Goal: Task Accomplishment & Management: Complete application form

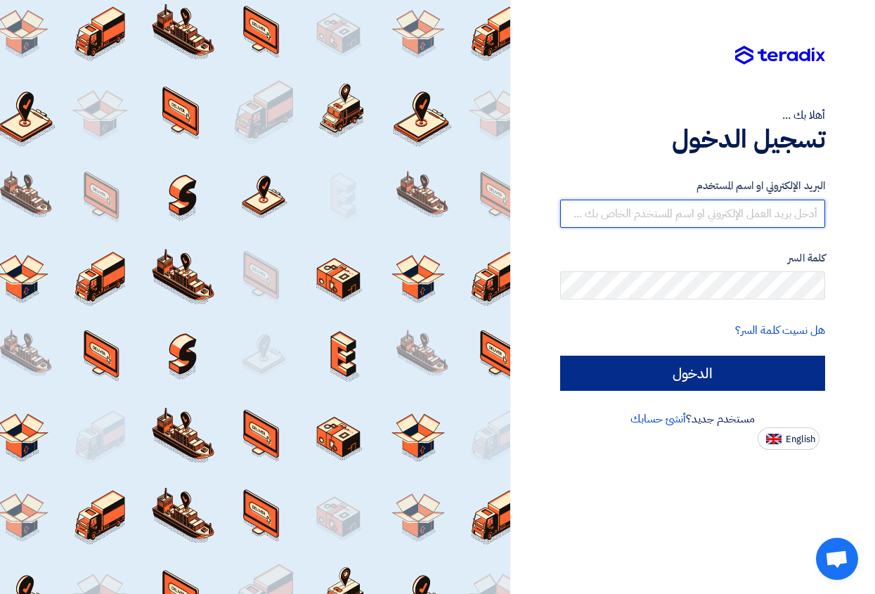
type input "[DOMAIN_NAME][EMAIL_ADDRESS][DOMAIN_NAME]"
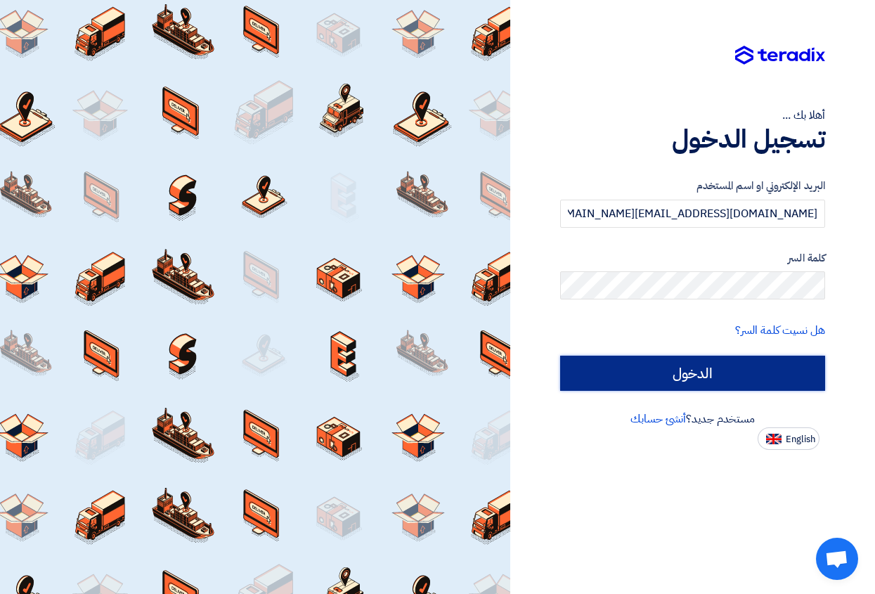
click at [739, 373] on input "الدخول" at bounding box center [692, 373] width 265 height 35
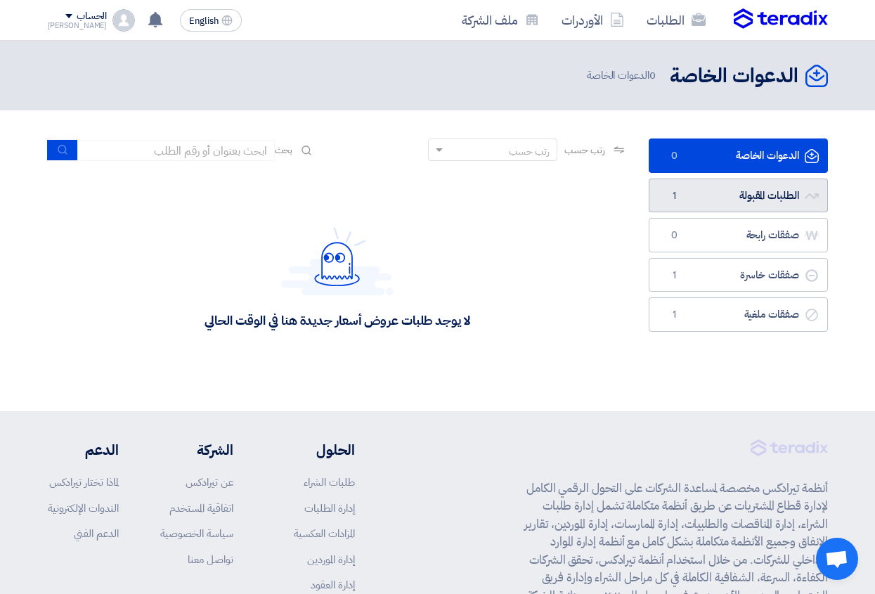
click at [715, 193] on link "الطلبات المقبولة الطلبات المقبولة 1" at bounding box center [738, 196] width 179 height 34
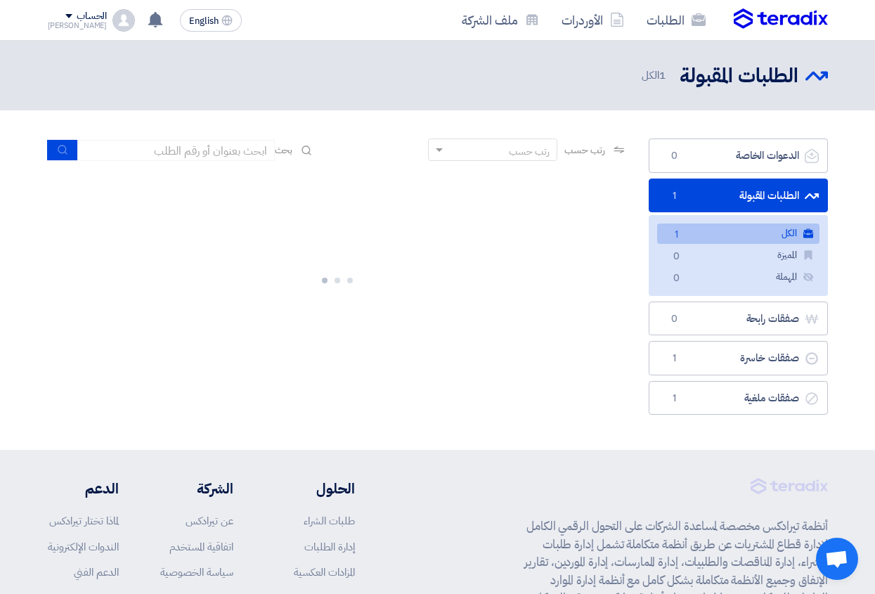
click at [741, 232] on link "الكل الكل 1" at bounding box center [738, 234] width 162 height 20
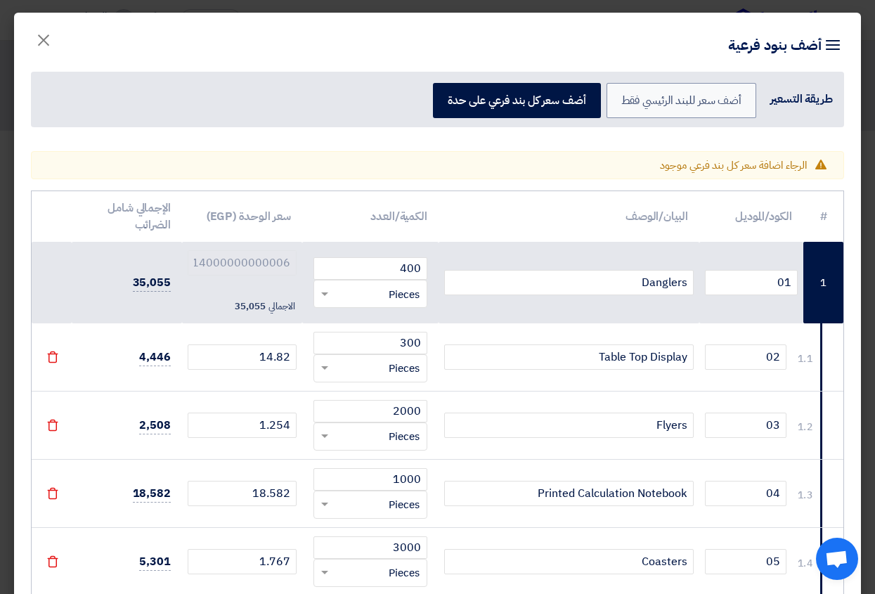
click at [233, 37] on div "Item breakdown أضف بنود فرعية طريقة التسعير أضف سعر للبند الرئيسي فقط أضف سعر ك…" at bounding box center [437, 78] width 847 height 131
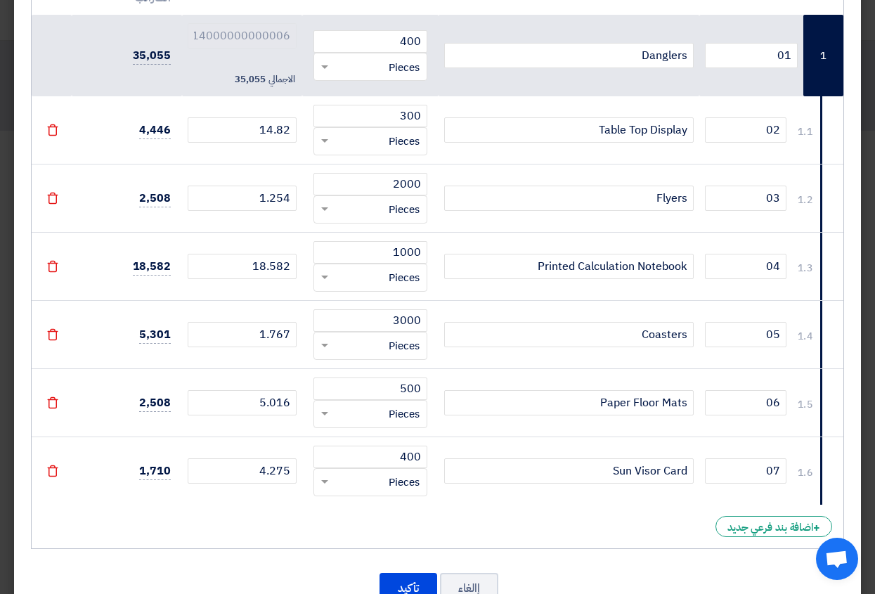
scroll to position [273, 0]
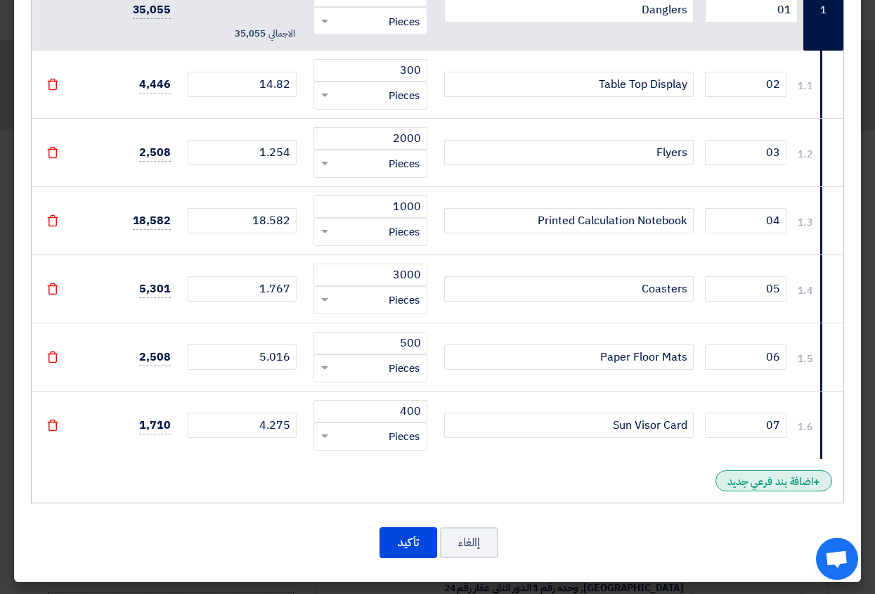
click at [816, 481] on span "+" at bounding box center [816, 482] width 7 height 17
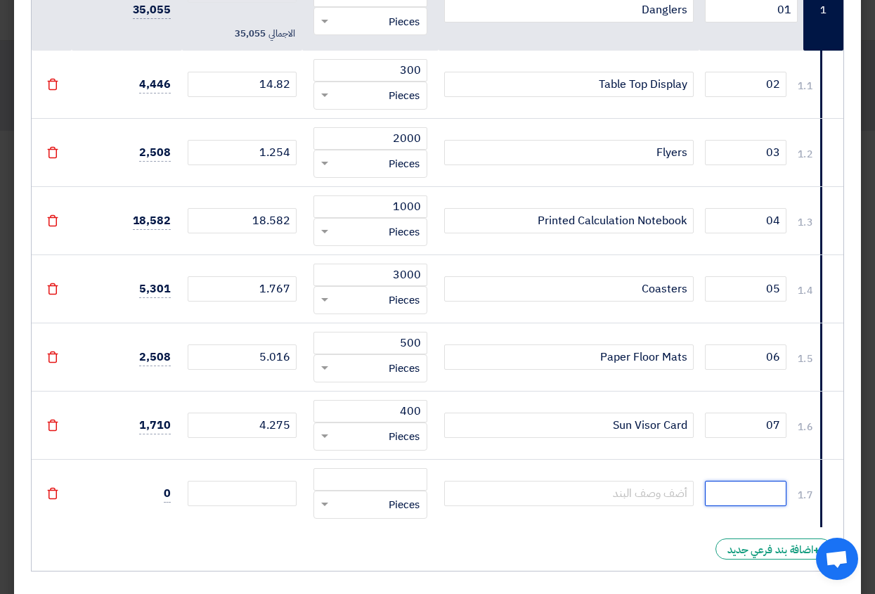
click at [774, 493] on input "text" at bounding box center [746, 493] width 82 height 25
type input "٠"
type input "08"
click at [652, 494] on input "text" at bounding box center [569, 493] width 250 height 25
paste input "Paper Cups"
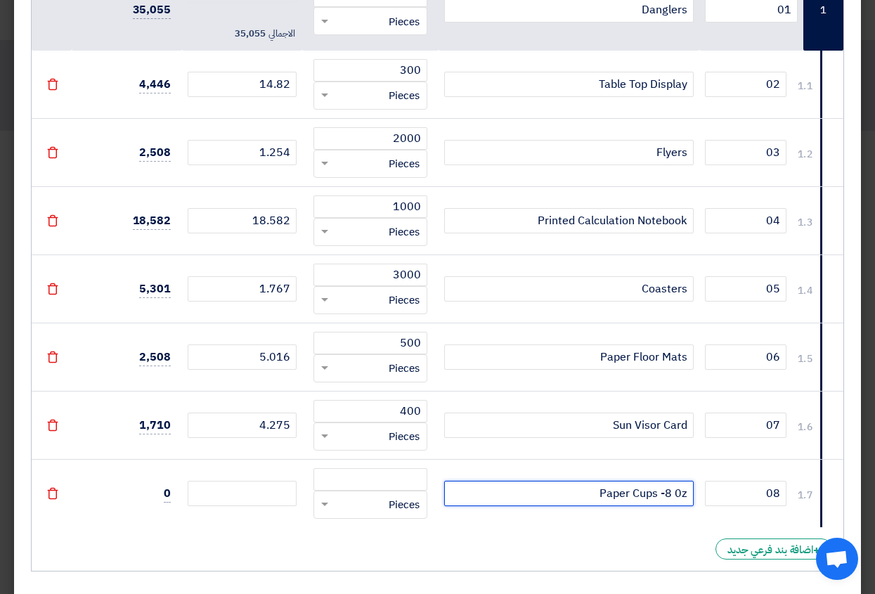
type input "Paper Cups -8 0z"
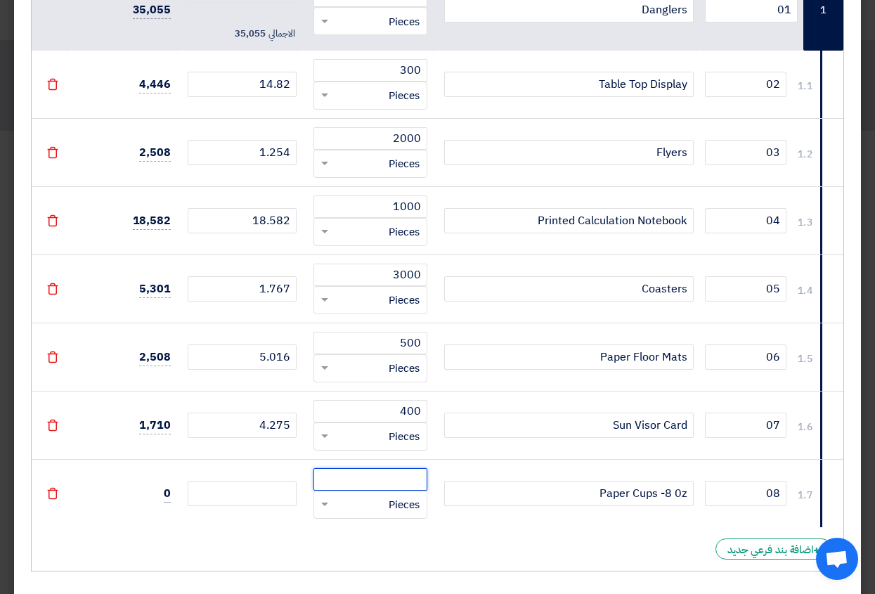
click at [401, 482] on input "number" at bounding box center [370, 479] width 114 height 22
type input "50000"
click at [278, 495] on input "number" at bounding box center [242, 493] width 109 height 25
type input "2"
type input "47.714000000000006"
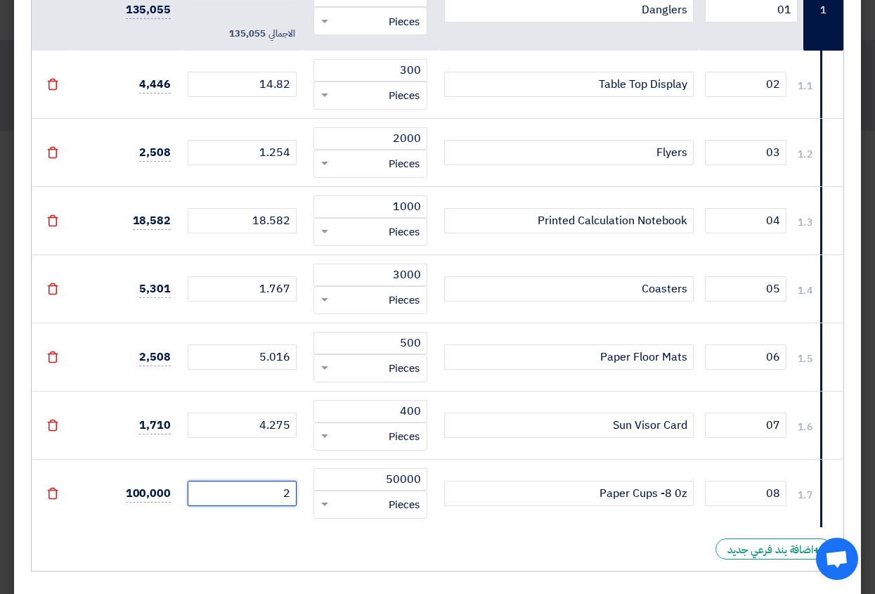
type input "22"
type input "67.714"
type input "227"
type input "272.714"
type input "2275"
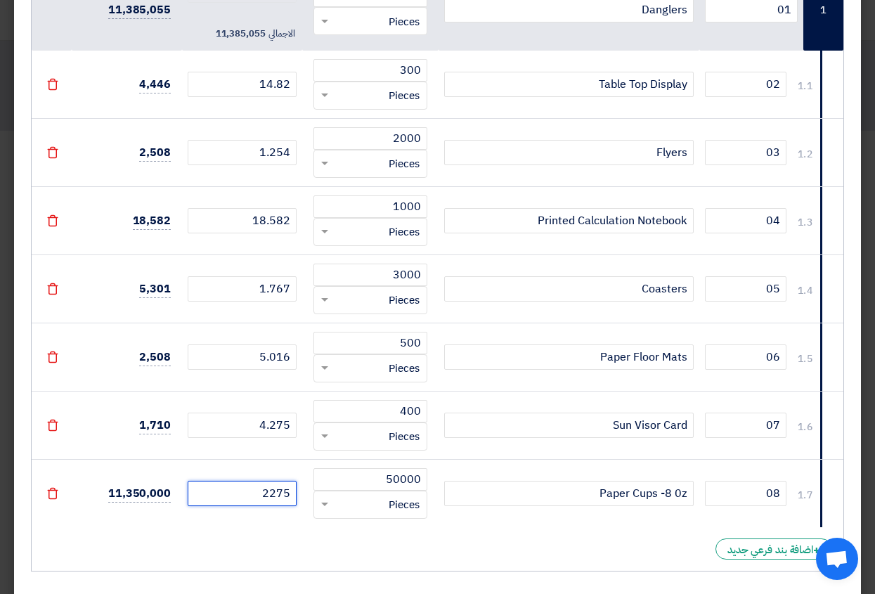
type input "2320.714"
type input "227"
type input "272.714"
type input "22"
type input "67.714"
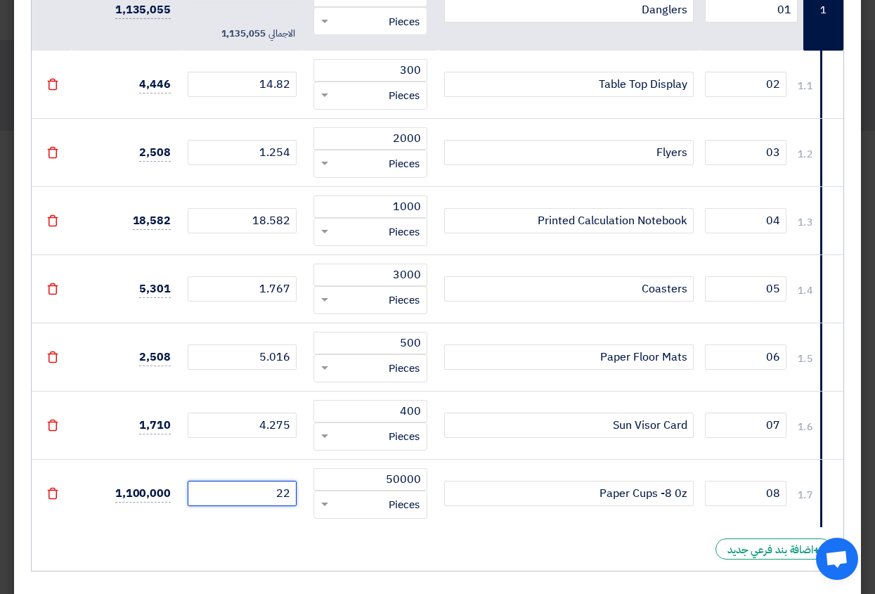
type input "2"
type input "47.714000000000006"
type input "2.2"
type input "47.91400000000001"
type input "2.27"
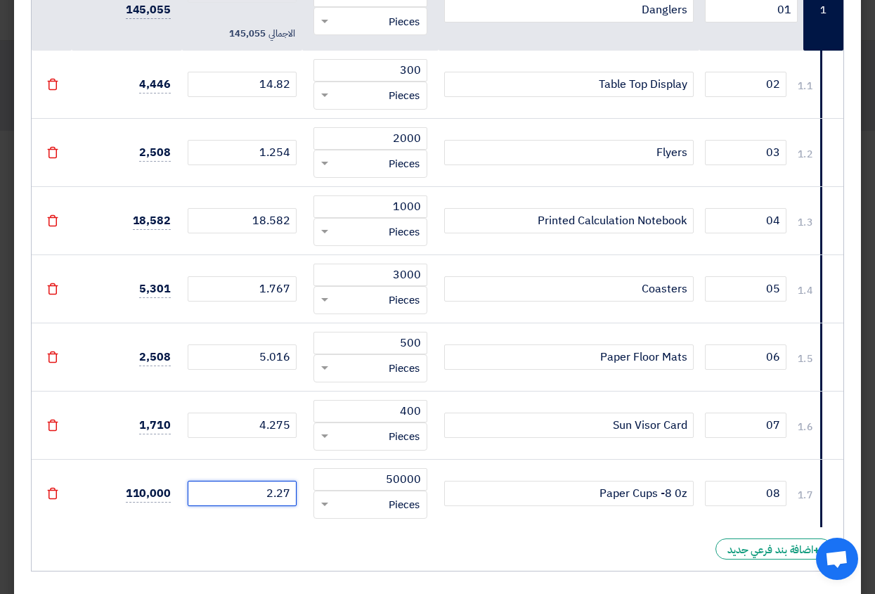
type input "47.98400000000001"
type input "2.275"
type input "47.989000000000004"
type input "2.275"
click at [219, 531] on div "# الكود/الموديل البيان/الوصف الكمية/العدد سعر الوحدة (EGP) الإجمالي شامل الضرائ…" at bounding box center [437, 245] width 813 height 654
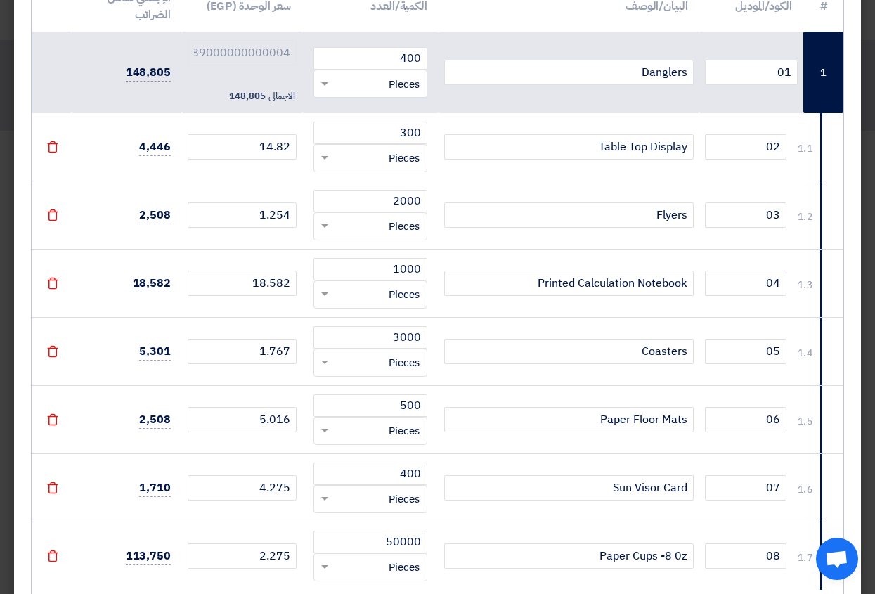
scroll to position [341, 0]
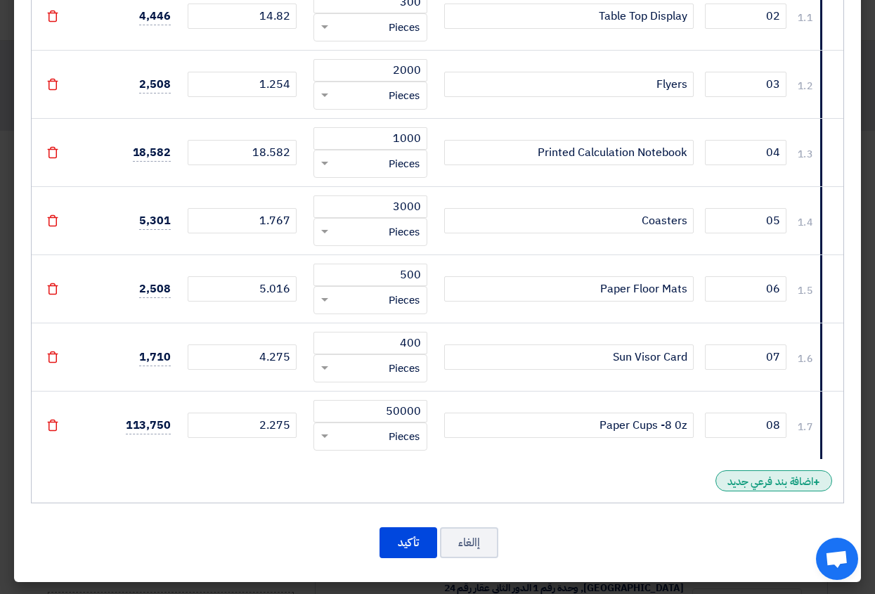
click at [758, 477] on div "+ اضافة بند فرعي جديد" at bounding box center [773, 480] width 117 height 21
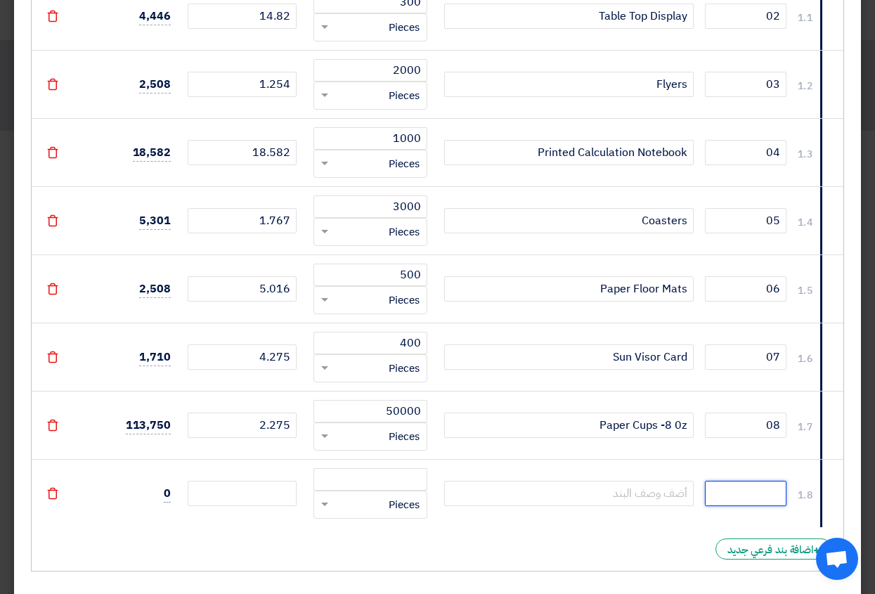
click at [759, 495] on input "text" at bounding box center [746, 493] width 82 height 25
type input "09"
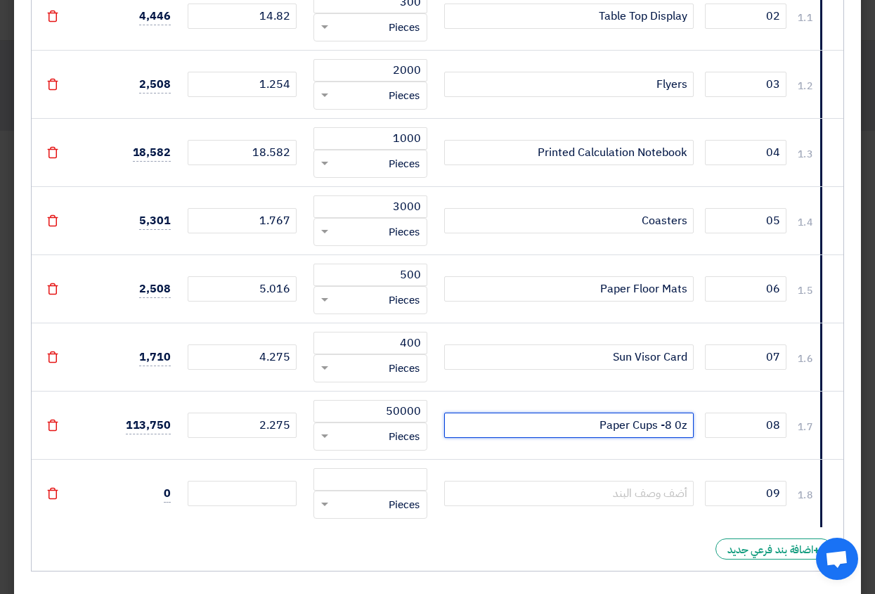
drag, startPoint x: 594, startPoint y: 425, endPoint x: 689, endPoint y: 421, distance: 95.7
click at [689, 421] on input "Paper Cups -8 0z" at bounding box center [569, 425] width 250 height 25
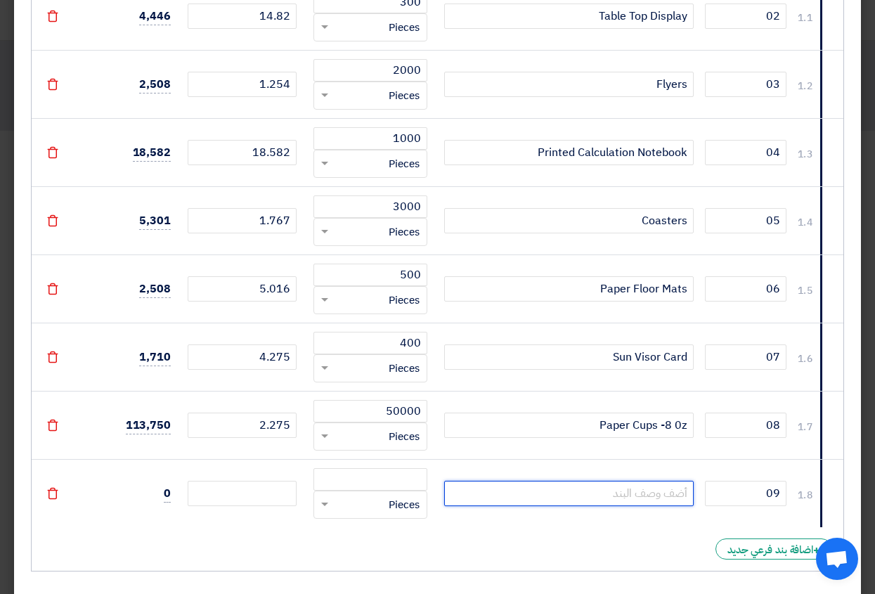
click at [675, 490] on input "text" at bounding box center [569, 493] width 250 height 25
paste input "Paper Cups -8 0z"
click at [668, 496] on input "Paper Cups -8 0z" at bounding box center [569, 493] width 250 height 25
click at [668, 491] on input "Paper Cups -4 0z" at bounding box center [569, 493] width 250 height 25
type input "Paper Cups - 4 0z"
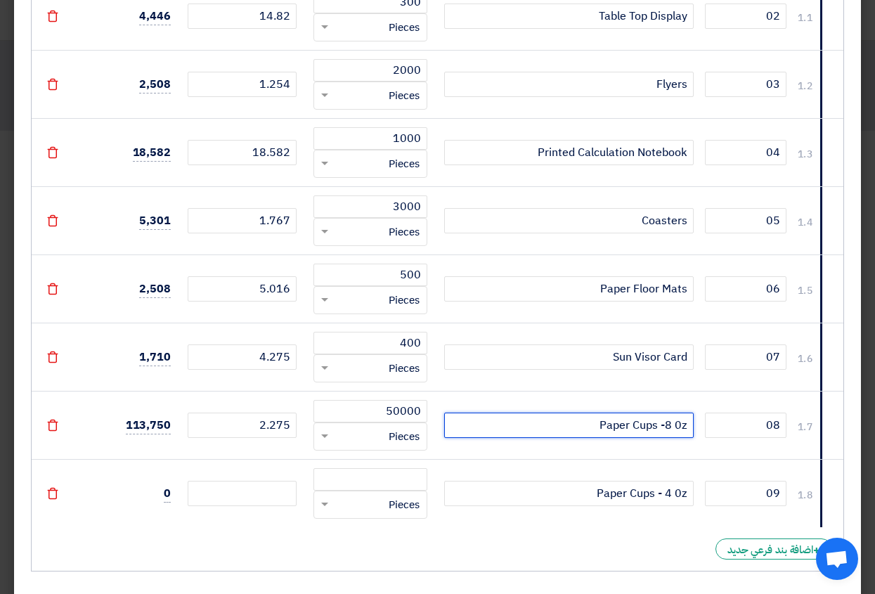
click at [666, 427] on input "Paper Cups -8 0z" at bounding box center [569, 425] width 250 height 25
type input "Paper Cups - 8 0z"
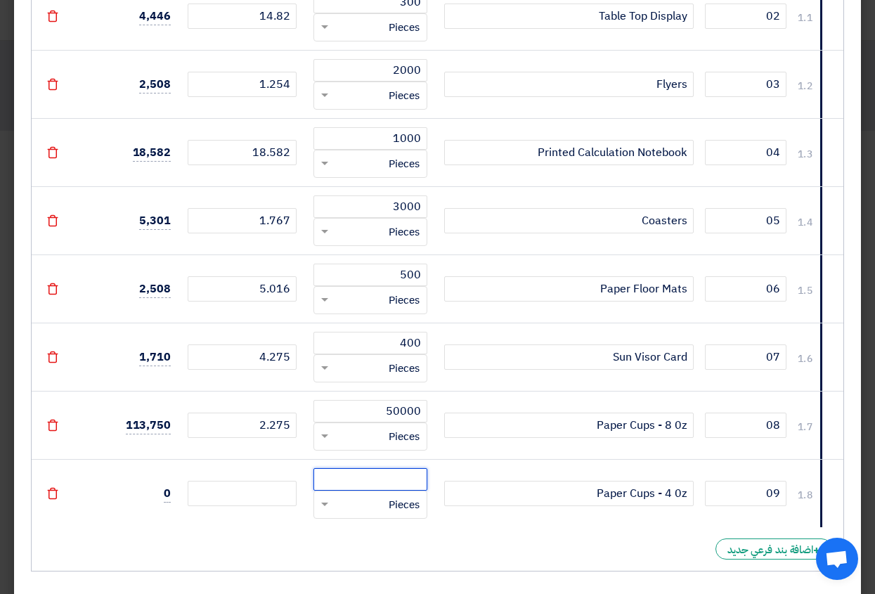
click at [382, 472] on input "number" at bounding box center [370, 479] width 114 height 22
type input "50000"
click at [230, 493] on input "number" at bounding box center [242, 493] width 109 height 25
type input "1"
type input "48.989000000000004"
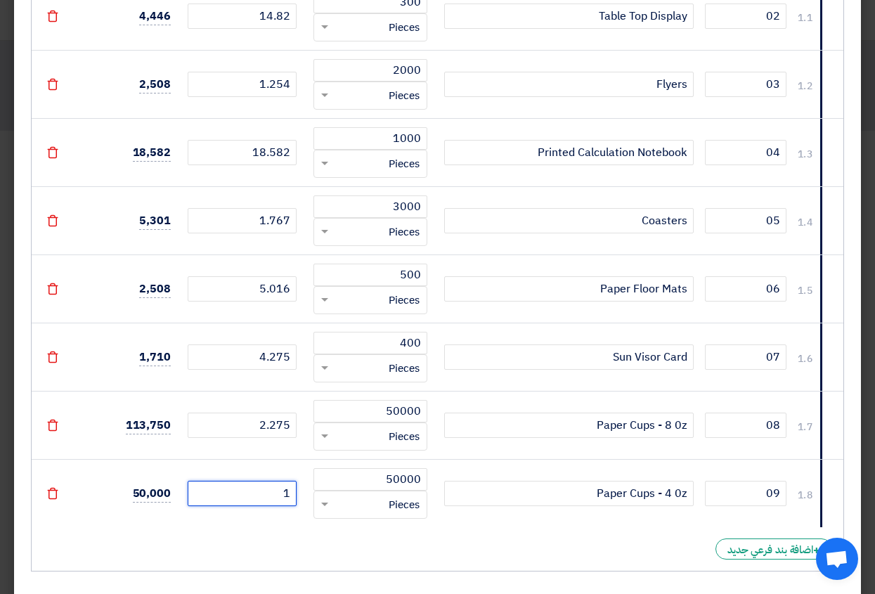
type input "1.2"
type input "49.18900000000001"
type input "1.28"
type input "49.269000000000005"
type input "1.28"
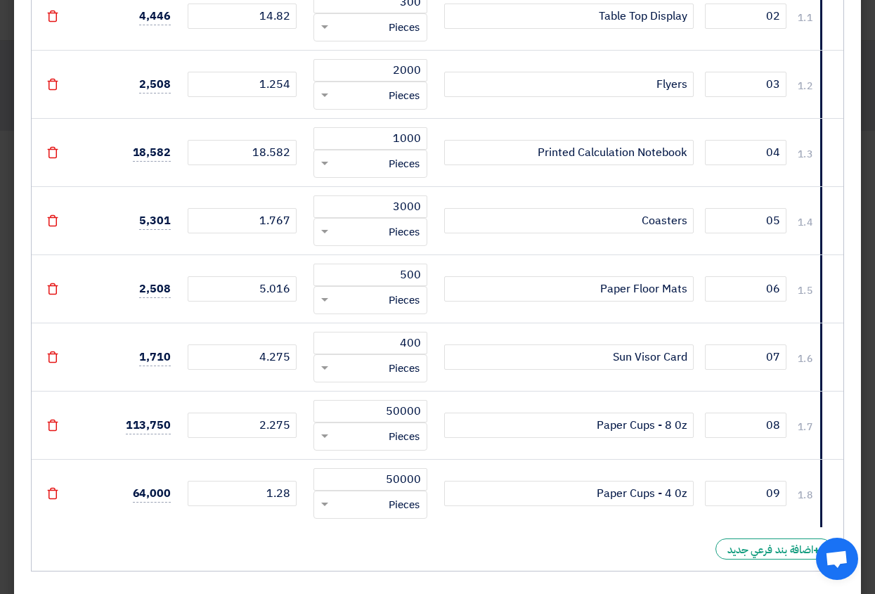
click at [205, 540] on div "# الكود/الموديل البيان/الوصف الكمية/العدد سعر الوحدة (EGP) الإجمالي شامل الضرائ…" at bounding box center [437, 211] width 813 height 722
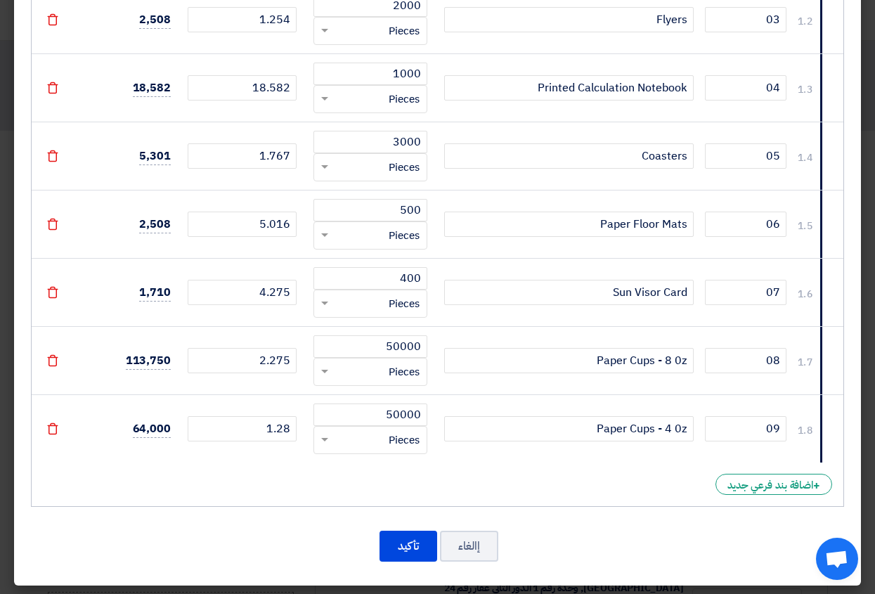
scroll to position [409, 0]
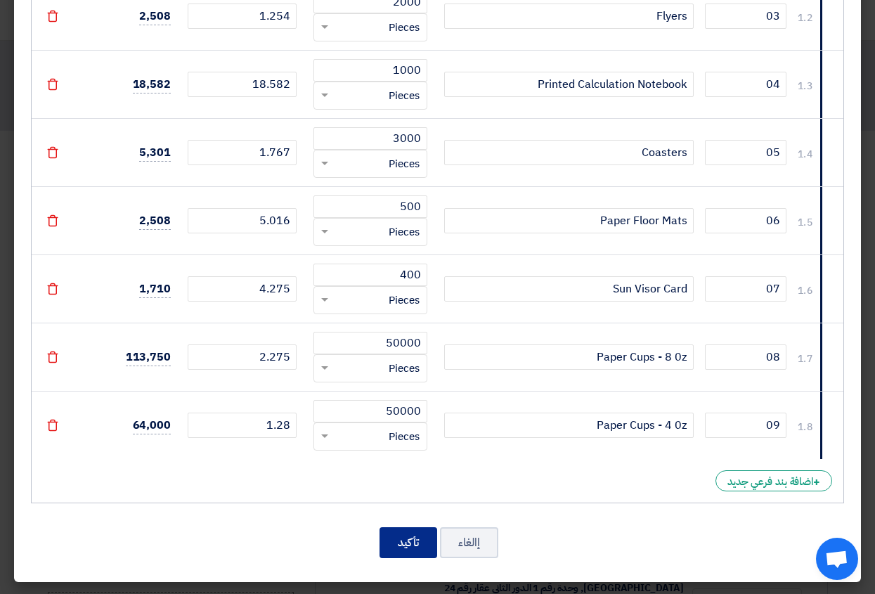
click at [409, 541] on button "تأكيد" at bounding box center [409, 542] width 58 height 31
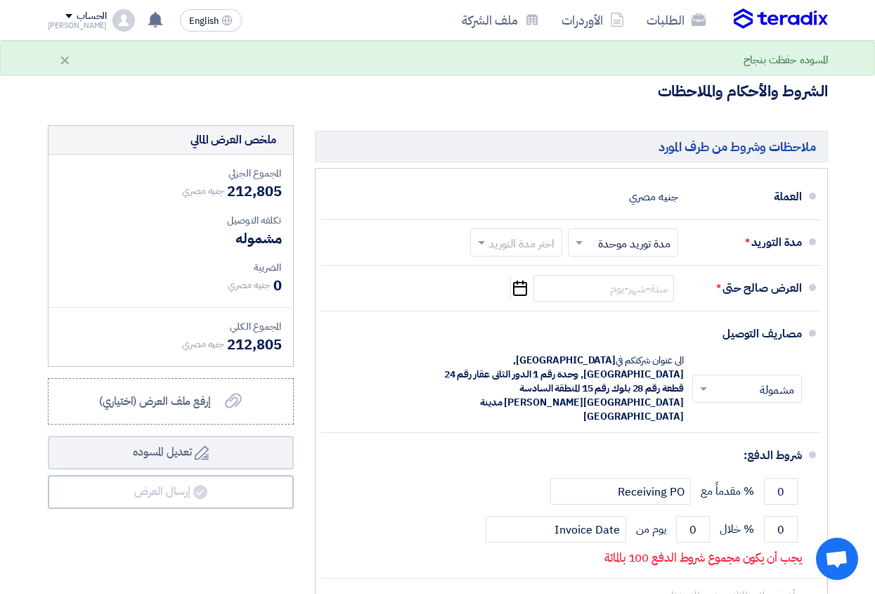
scroll to position [323, 0]
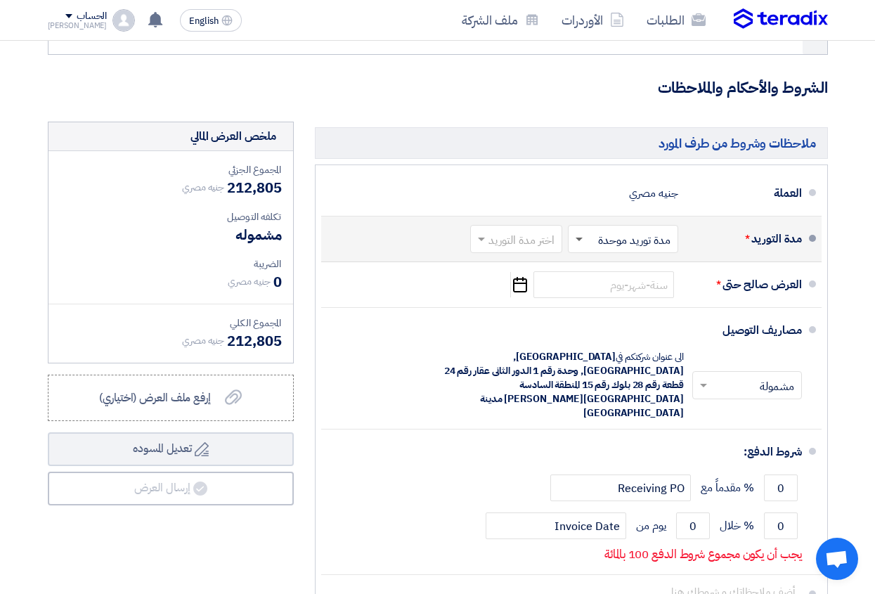
click at [580, 246] on span at bounding box center [578, 239] width 18 height 14
click at [641, 278] on span "مدد توريد متعددة" at bounding box center [635, 269] width 76 height 17
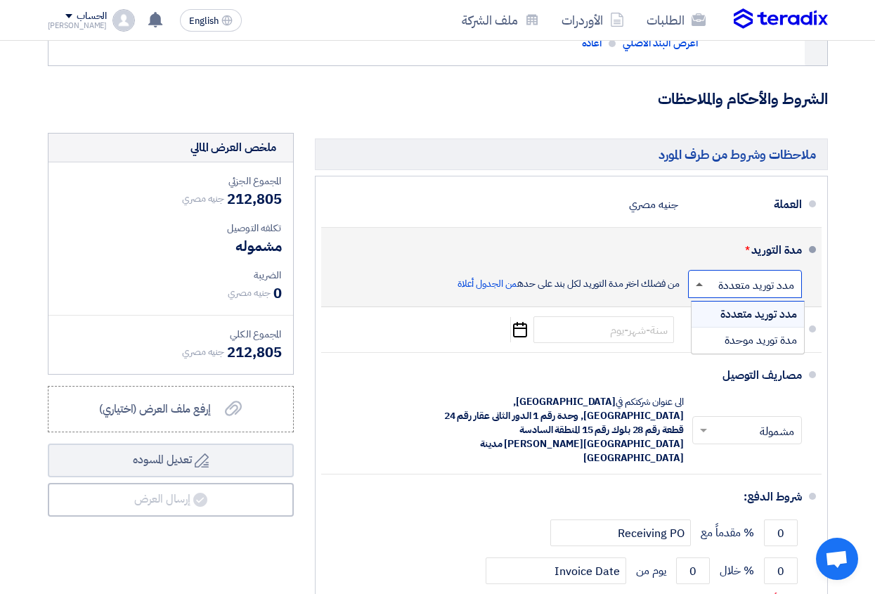
click at [699, 283] on span at bounding box center [699, 285] width 7 height 4
click at [734, 337] on span "مدة توريد موحدة" at bounding box center [761, 340] width 72 height 17
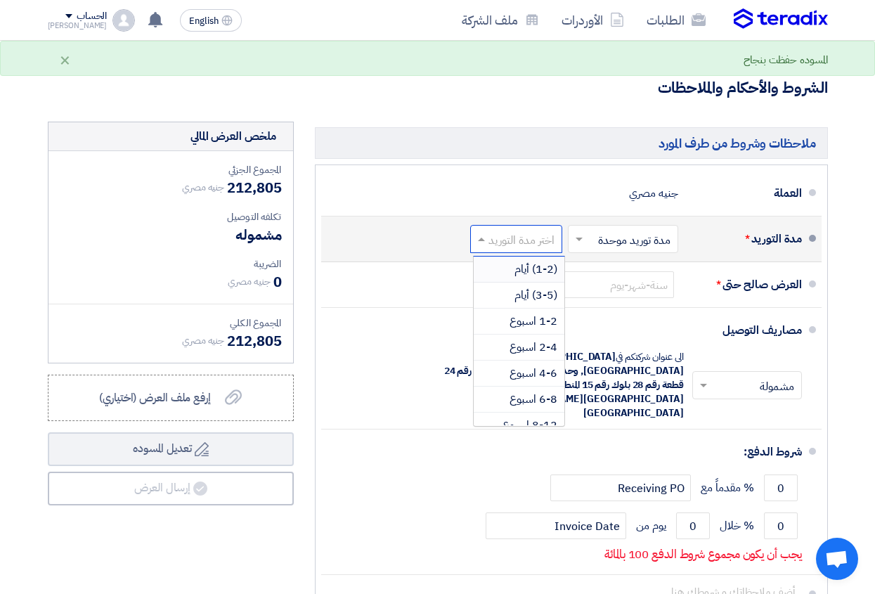
click at [533, 251] on input "text" at bounding box center [513, 241] width 85 height 20
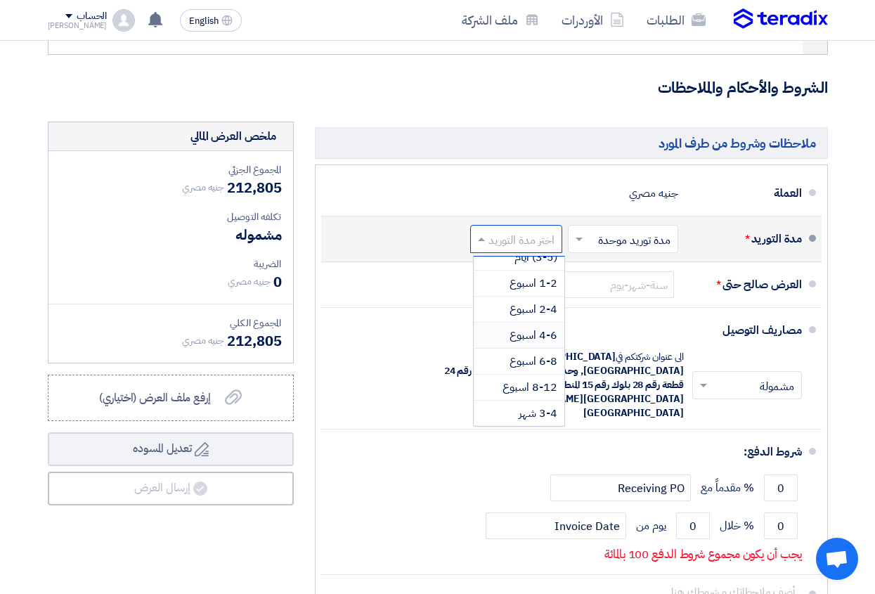
click at [545, 342] on span "4-6 اسبوع" at bounding box center [534, 335] width 48 height 17
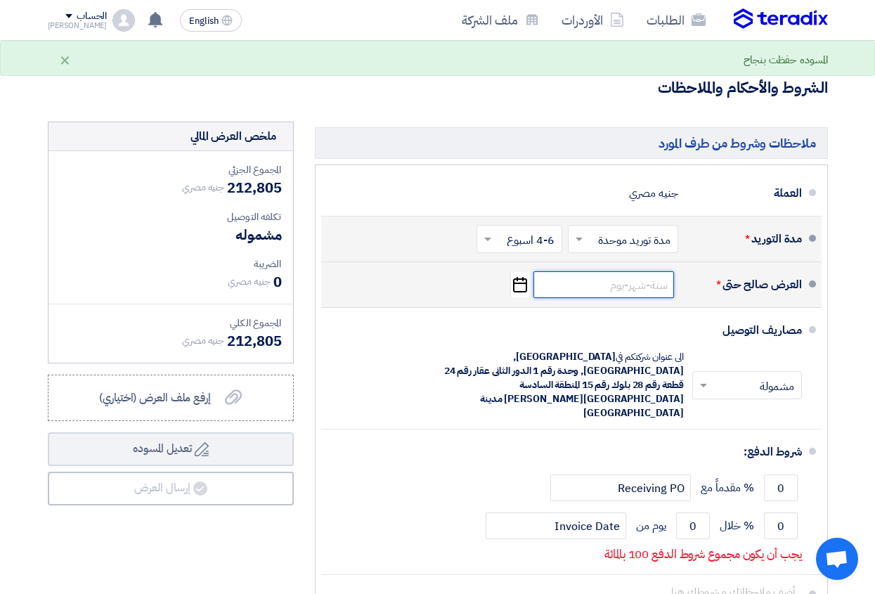
click at [646, 298] on input at bounding box center [603, 284] width 141 height 27
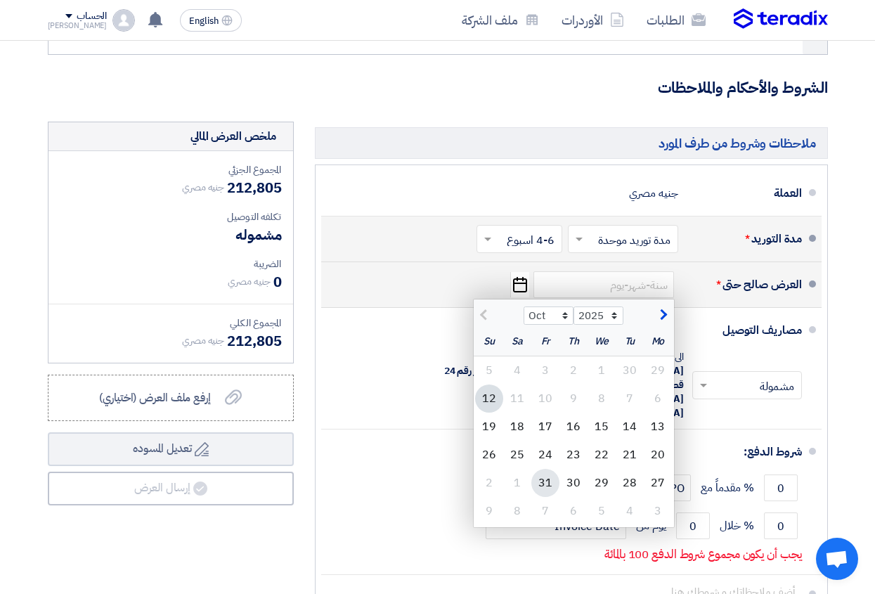
click at [548, 496] on div "31" at bounding box center [545, 483] width 28 height 28
type input "[DATE]"
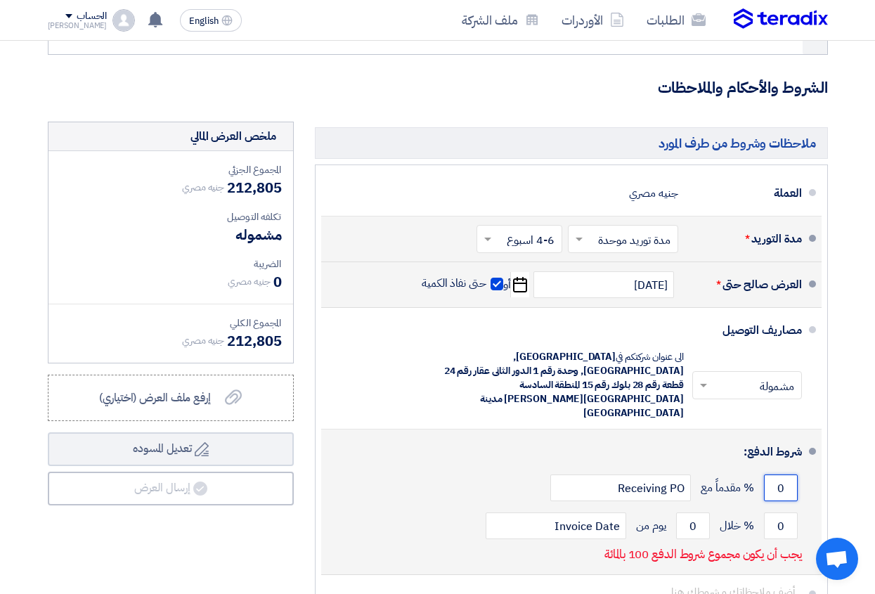
drag, startPoint x: 790, startPoint y: 474, endPoint x: 760, endPoint y: 469, distance: 30.1
click at [760, 469] on div "0 % مقدماً مع Receiving PO" at bounding box center [566, 488] width 469 height 38
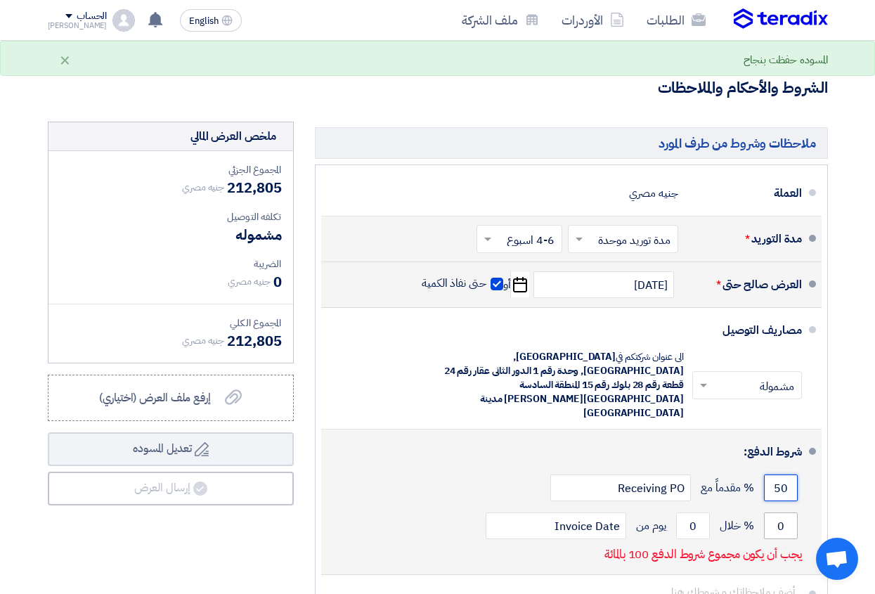
type input "50"
drag, startPoint x: 786, startPoint y: 510, endPoint x: 766, endPoint y: 510, distance: 20.4
click at [766, 512] on input "0" at bounding box center [781, 525] width 34 height 27
type input "50"
drag, startPoint x: 700, startPoint y: 507, endPoint x: 678, endPoint y: 510, distance: 21.9
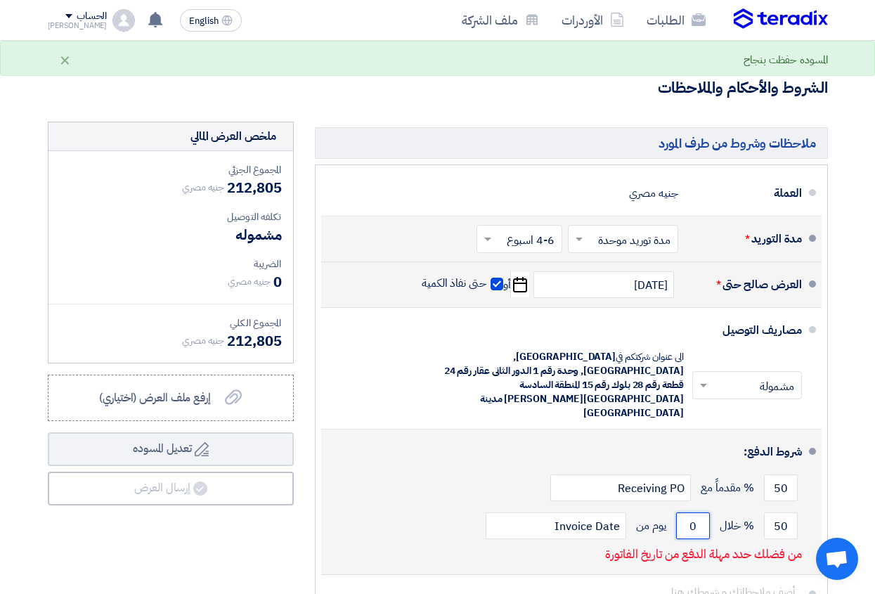
click at [678, 512] on input "0" at bounding box center [693, 525] width 34 height 27
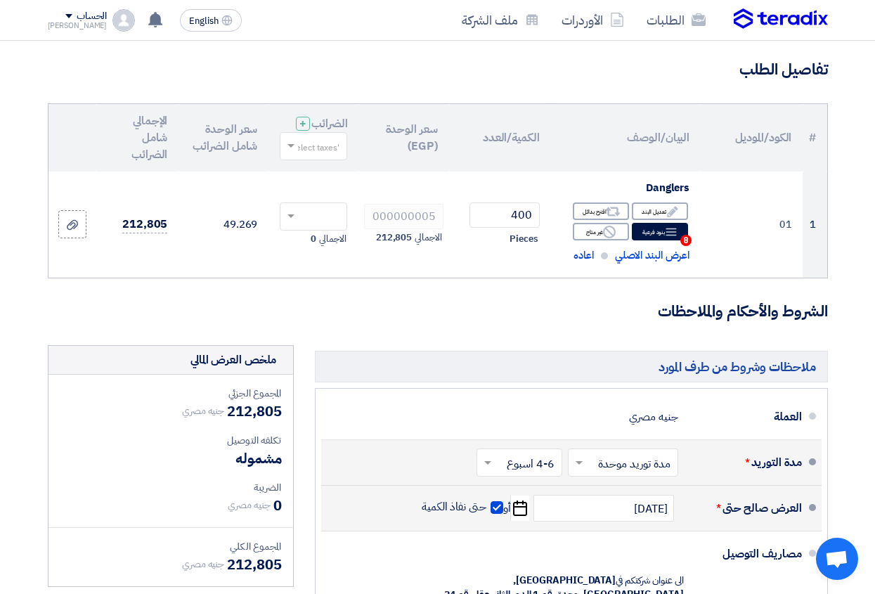
scroll to position [34, 0]
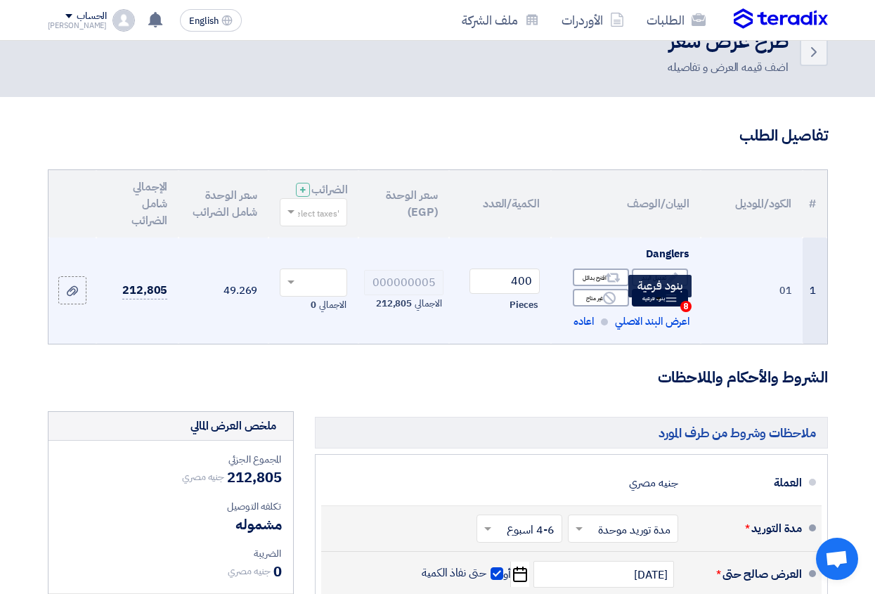
type input "7"
click at [667, 302] on use at bounding box center [671, 298] width 11 height 8
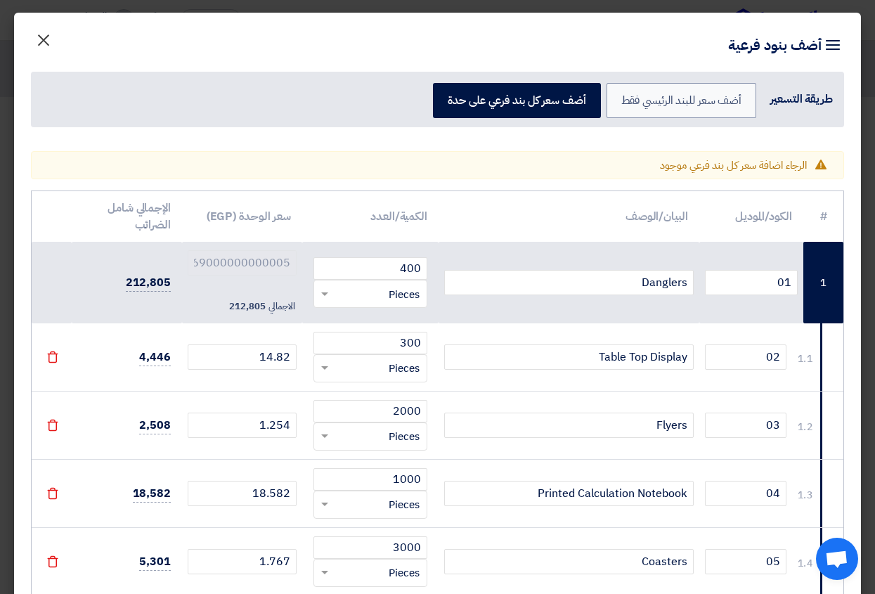
click at [44, 40] on span "×" at bounding box center [43, 39] width 17 height 42
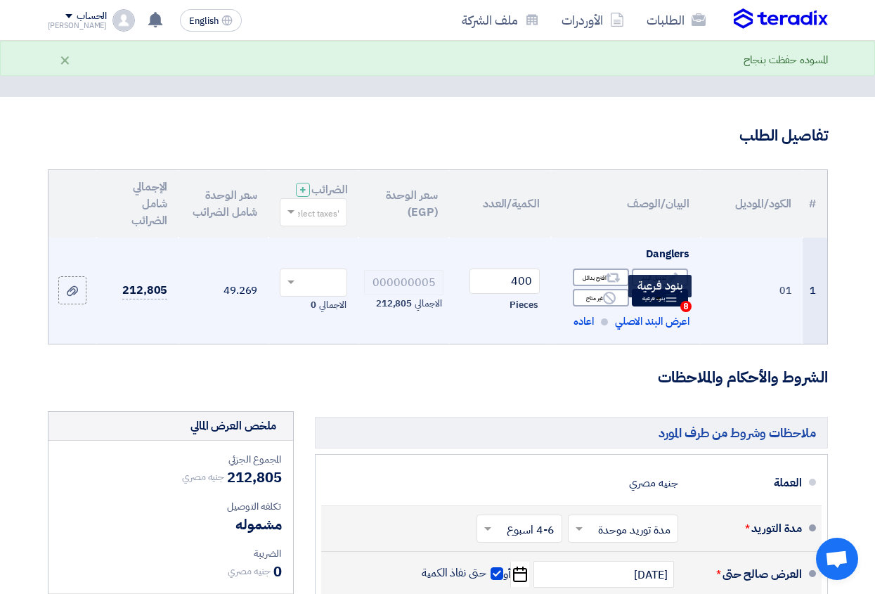
click at [670, 302] on use at bounding box center [671, 298] width 11 height 8
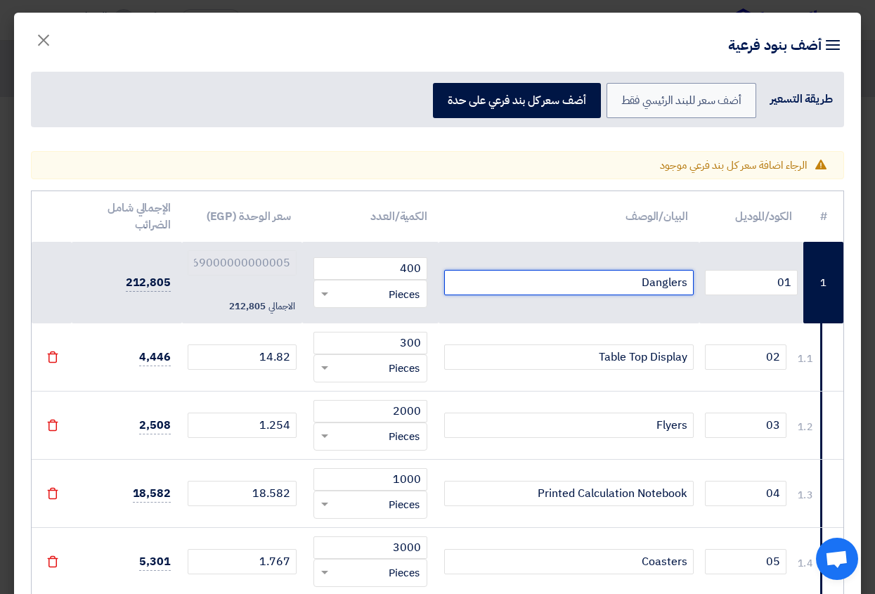
click at [607, 283] on input "Danglers" at bounding box center [569, 282] width 250 height 25
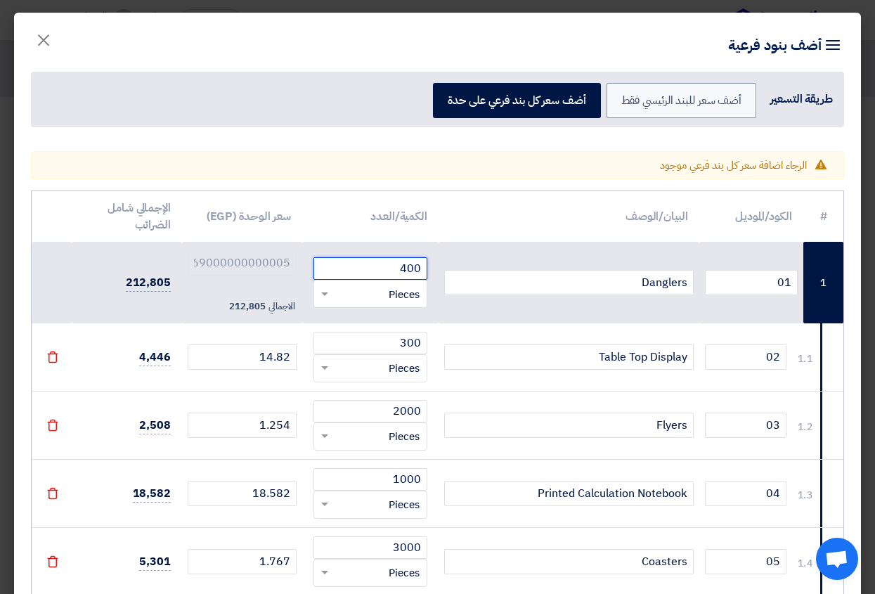
click at [384, 269] on input "400" at bounding box center [370, 268] width 114 height 22
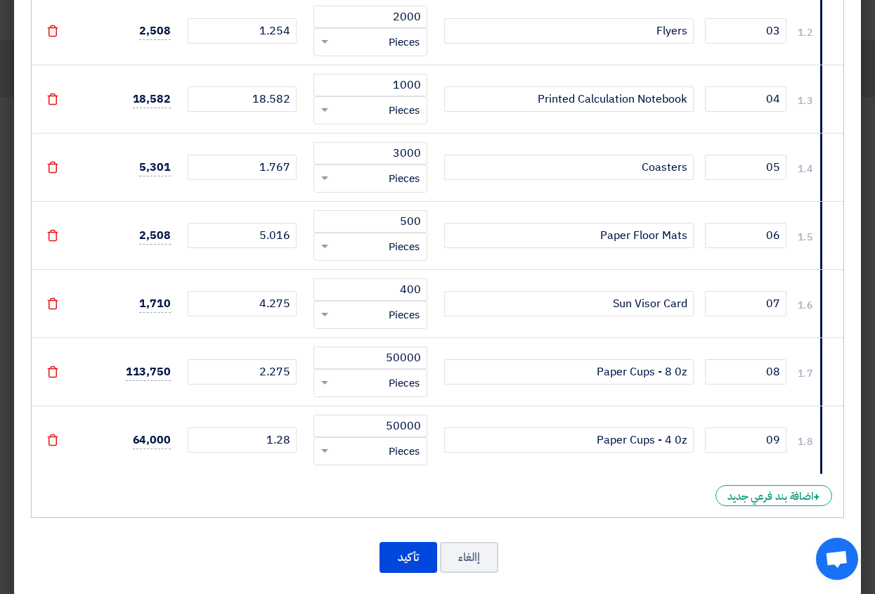
scroll to position [409, 0]
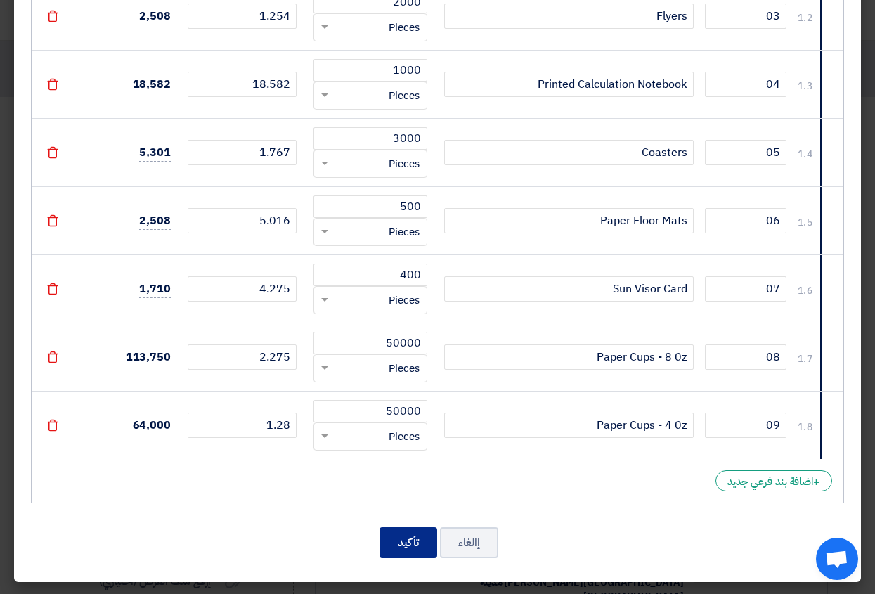
click at [410, 545] on button "تأكيد" at bounding box center [409, 542] width 58 height 31
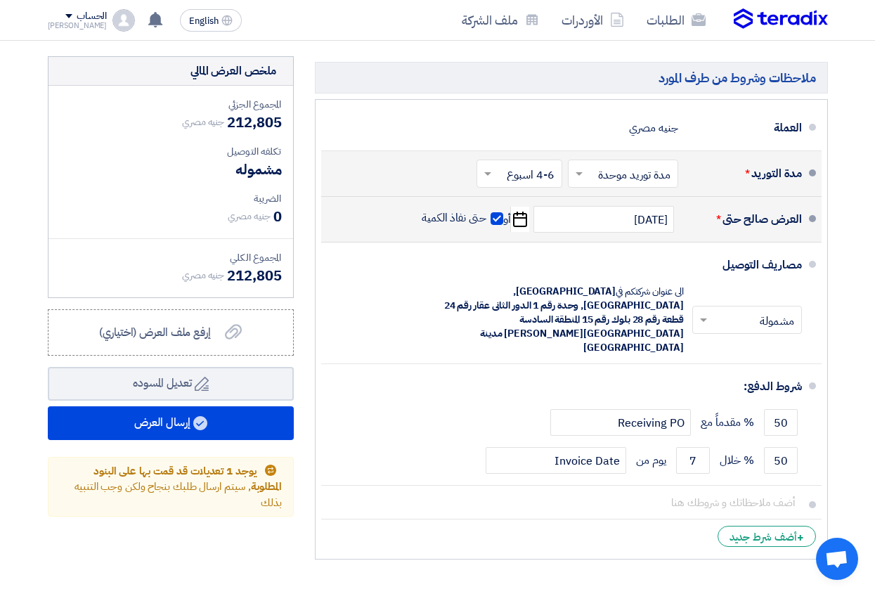
scroll to position [392, 0]
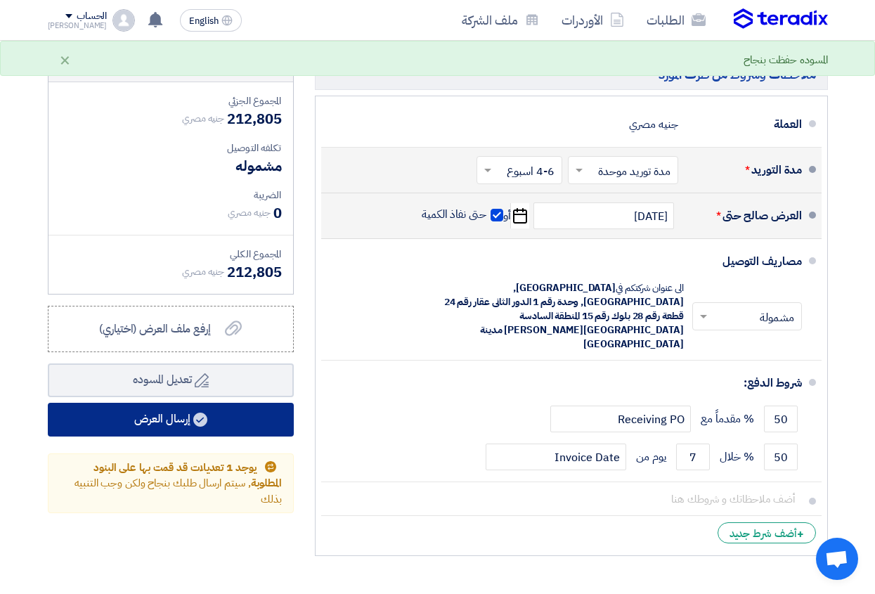
click at [186, 433] on button "إرسال العرض" at bounding box center [171, 420] width 246 height 34
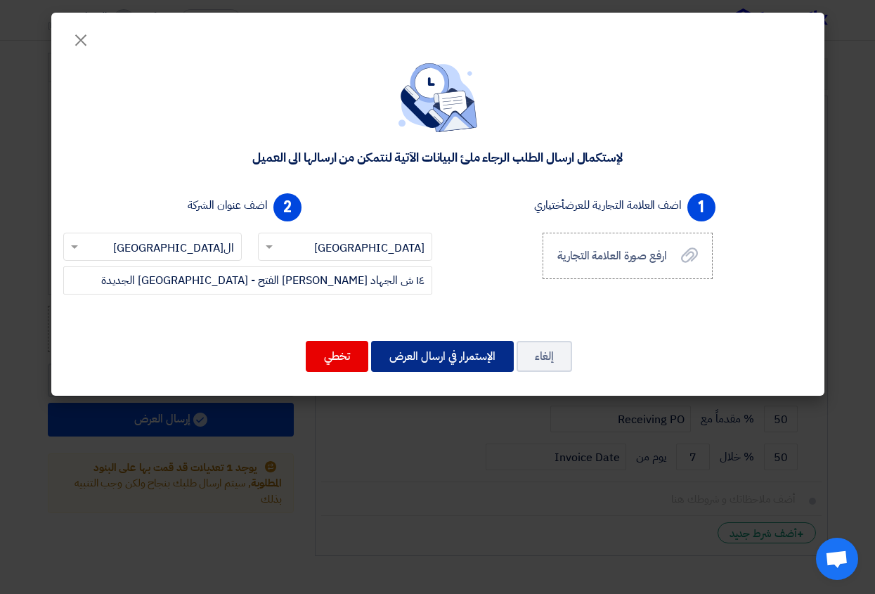
click at [462, 358] on button "الإستمرار في ارسال العرض" at bounding box center [442, 356] width 143 height 31
click at [462, 355] on button "الإستمرار في ارسال العرض" at bounding box center [442, 356] width 143 height 31
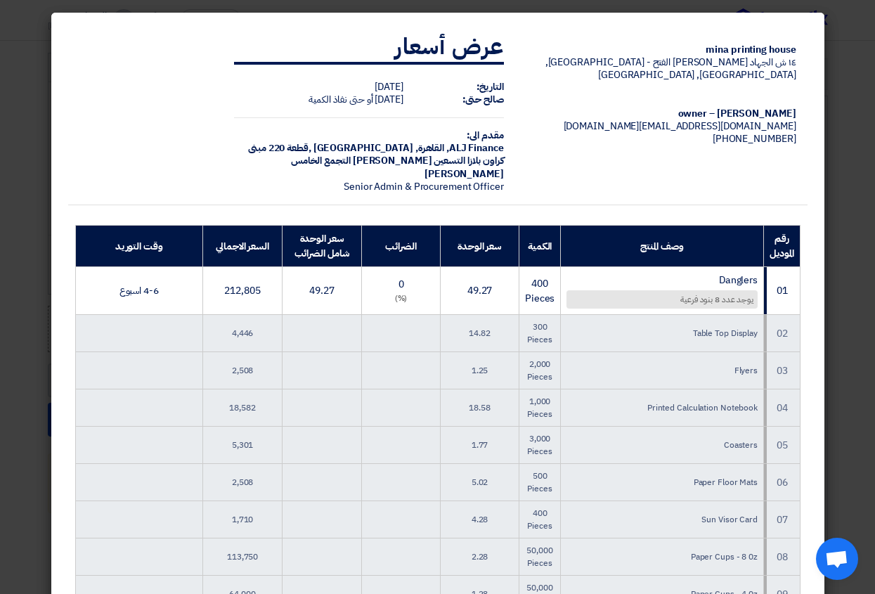
scroll to position [349, 0]
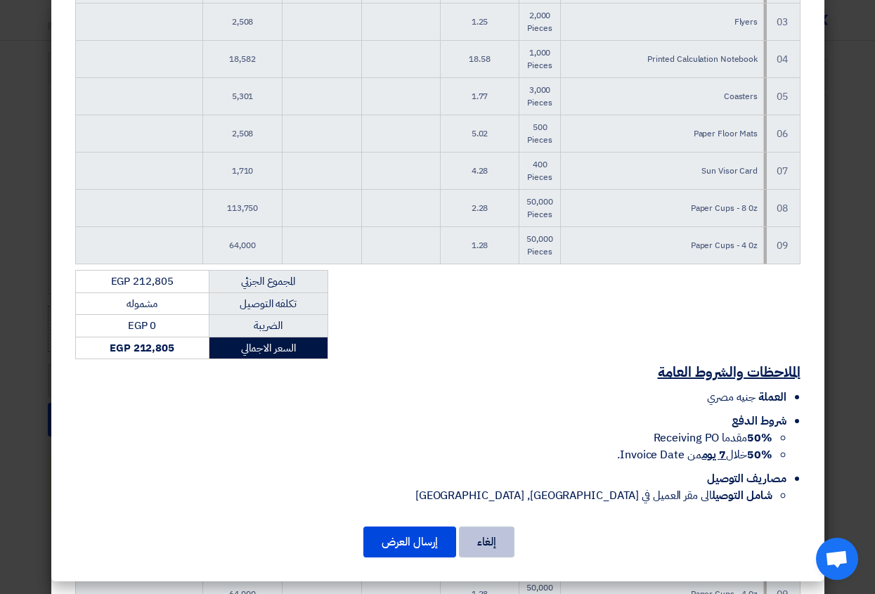
click at [494, 536] on button "إلغاء" at bounding box center [487, 541] width 56 height 31
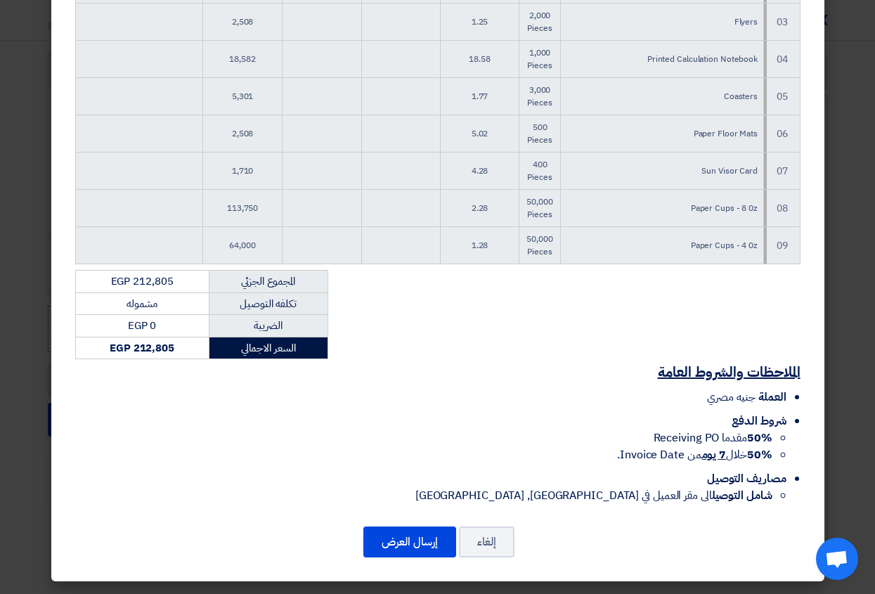
scroll to position [0, 0]
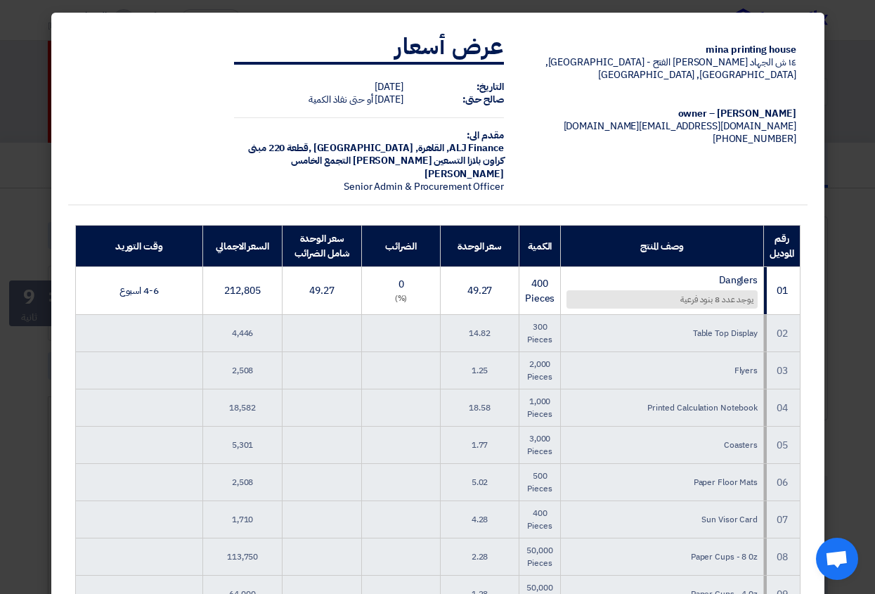
scroll to position [349, 0]
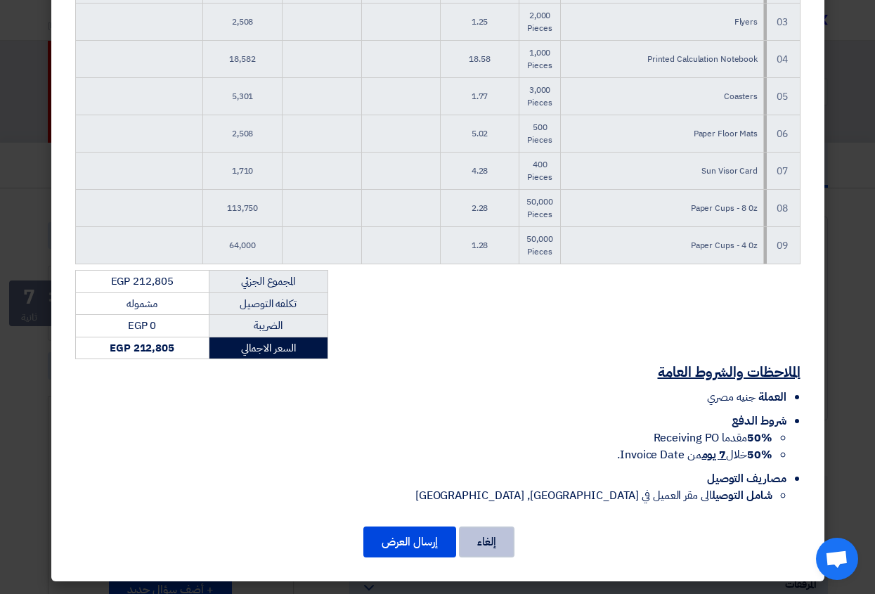
click at [488, 543] on button "إلغاء" at bounding box center [487, 541] width 56 height 31
click at [496, 543] on button "إلغاء" at bounding box center [487, 541] width 56 height 31
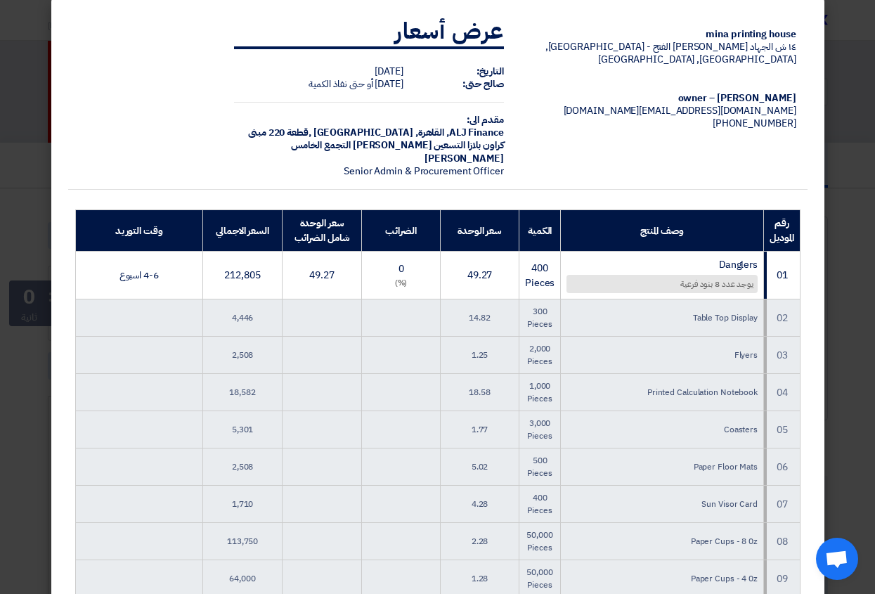
scroll to position [0, 0]
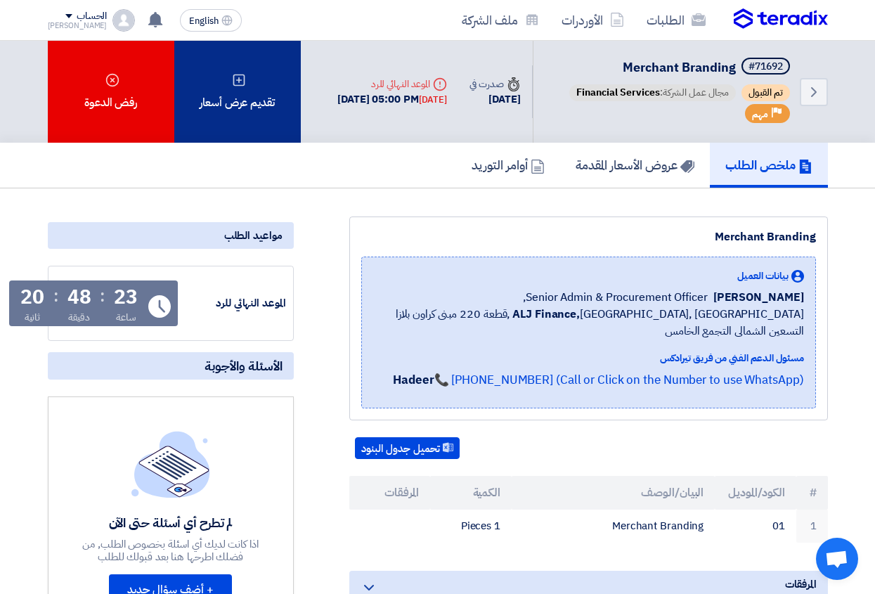
click at [238, 79] on use at bounding box center [239, 80] width 12 height 12
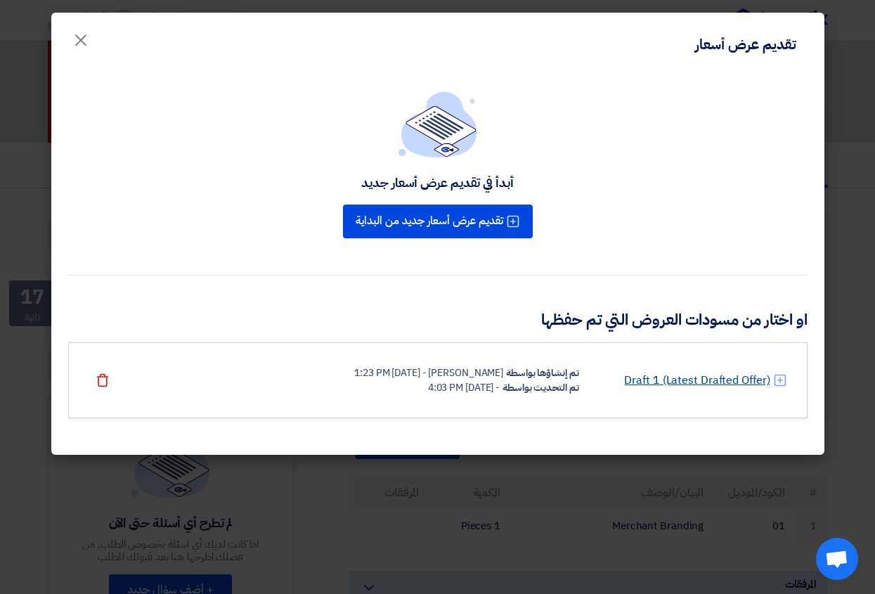
click at [697, 378] on link "Draft 1 (Latest Drafted Offer)" at bounding box center [696, 380] width 145 height 17
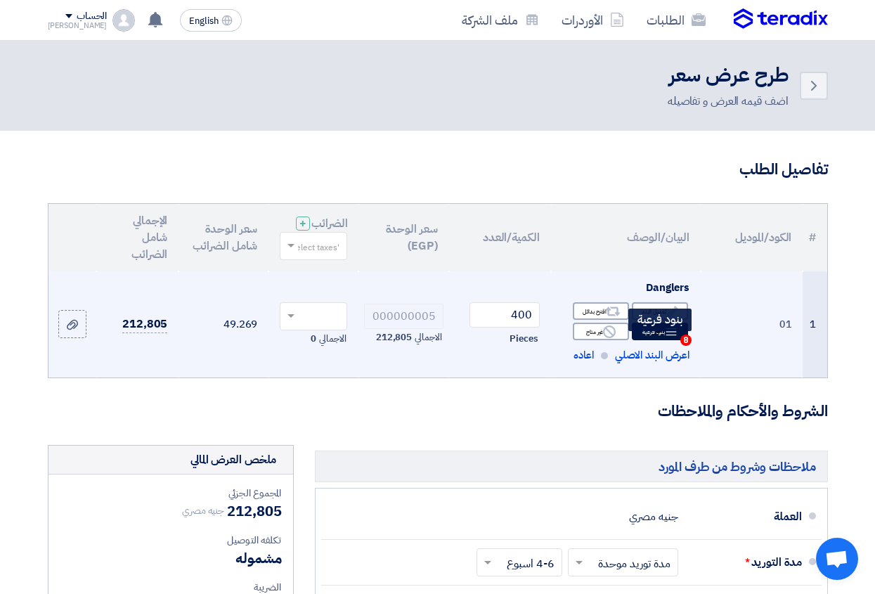
click at [667, 336] on use at bounding box center [671, 332] width 11 height 8
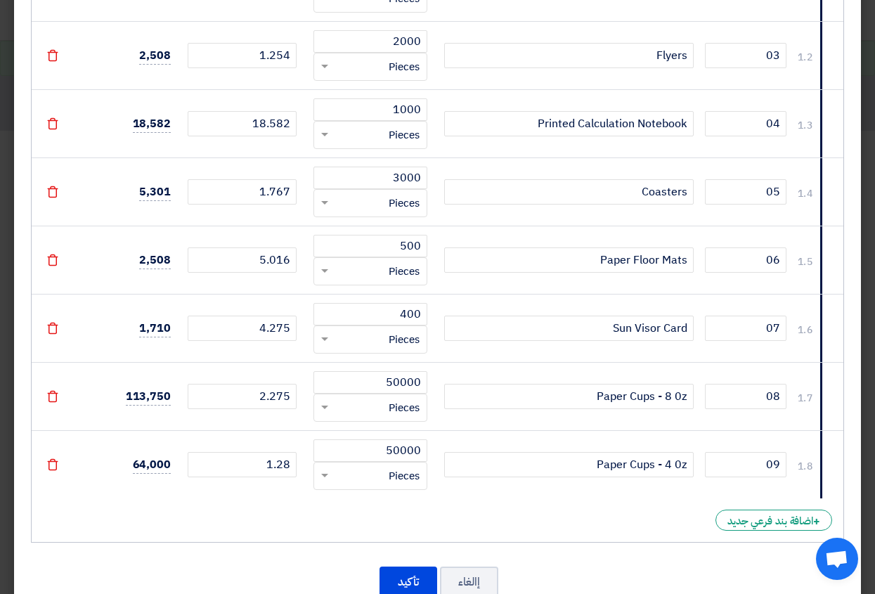
scroll to position [409, 0]
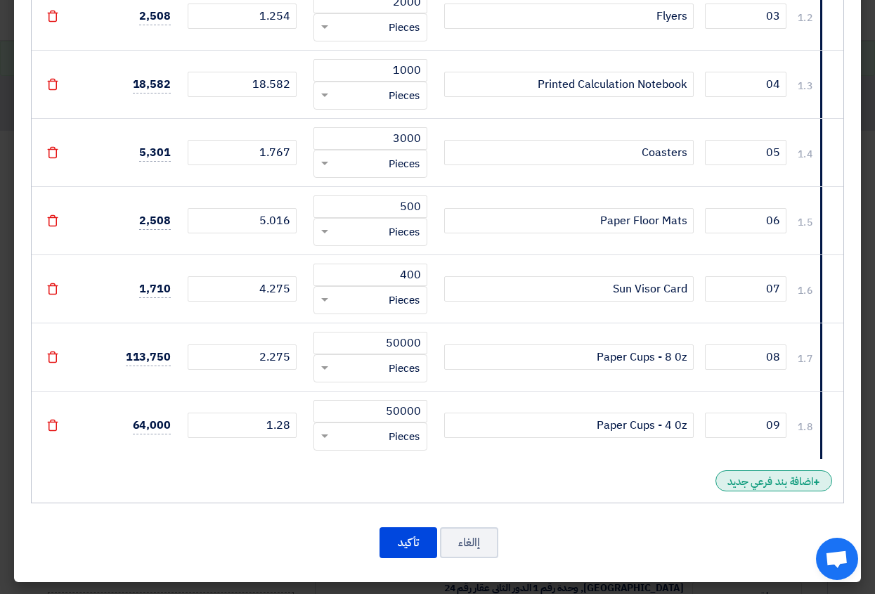
click at [797, 477] on div "+ اضافة بند فرعي جديد" at bounding box center [773, 480] width 117 height 21
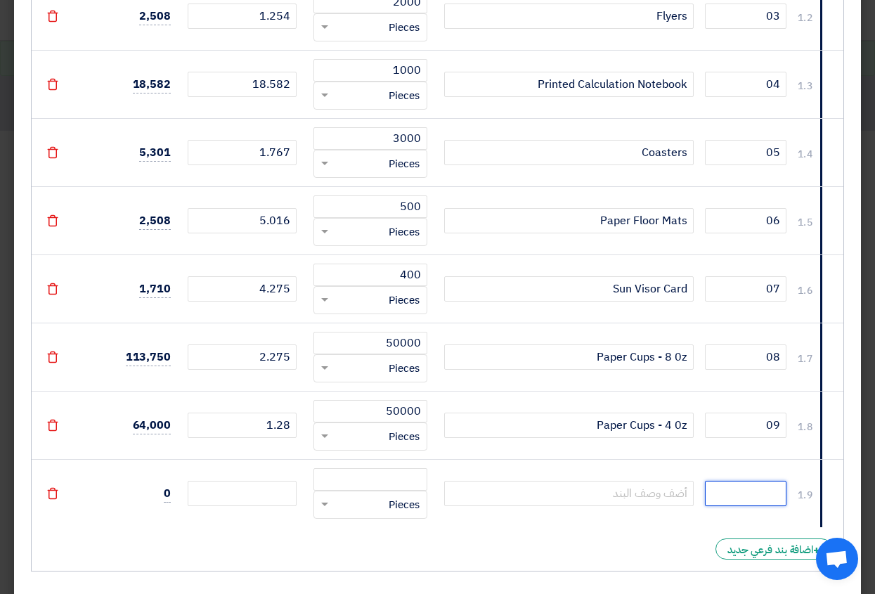
click at [763, 496] on input "text" at bounding box center [746, 493] width 82 height 25
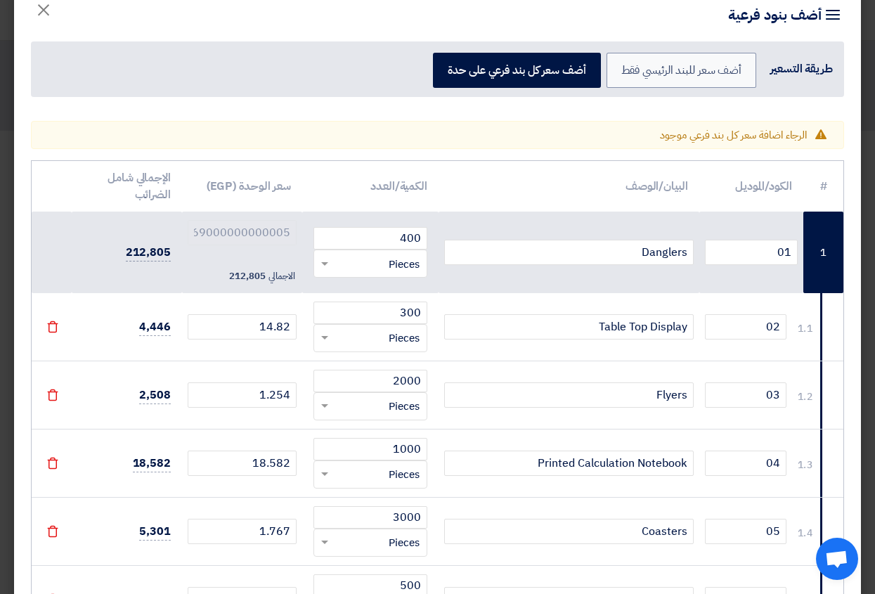
scroll to position [0, 0]
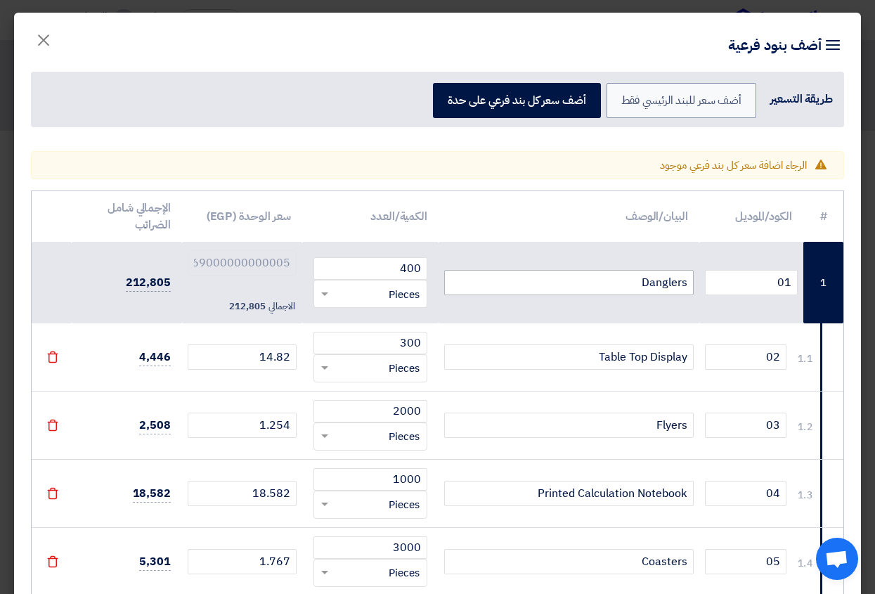
type input "10"
drag, startPoint x: 634, startPoint y: 283, endPoint x: 702, endPoint y: 278, distance: 68.3
click at [702, 278] on tr "1 01 Danglers 400 RFQ_STEP1.ITEMS.2.TYPE_PLACEHOLDER × Pieces" at bounding box center [438, 283] width 812 height 82
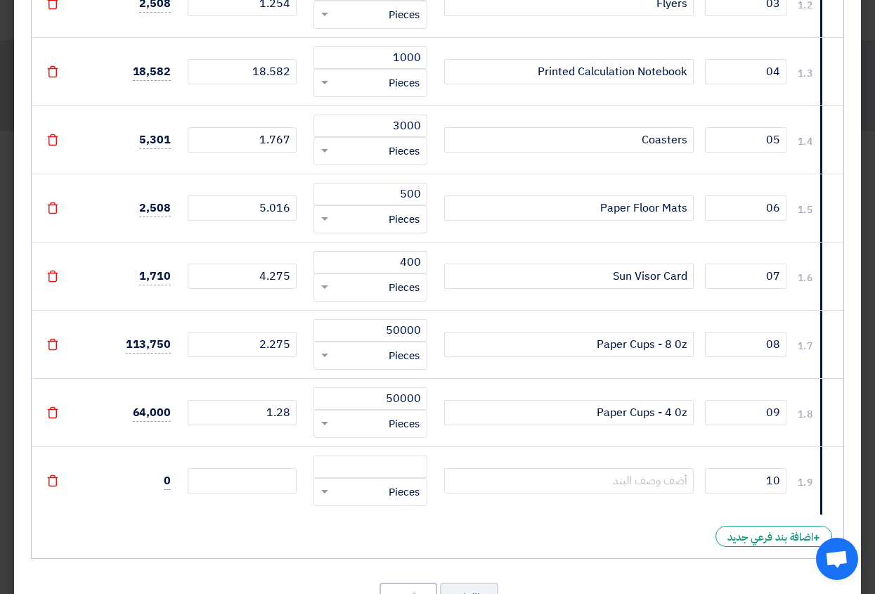
scroll to position [477, 0]
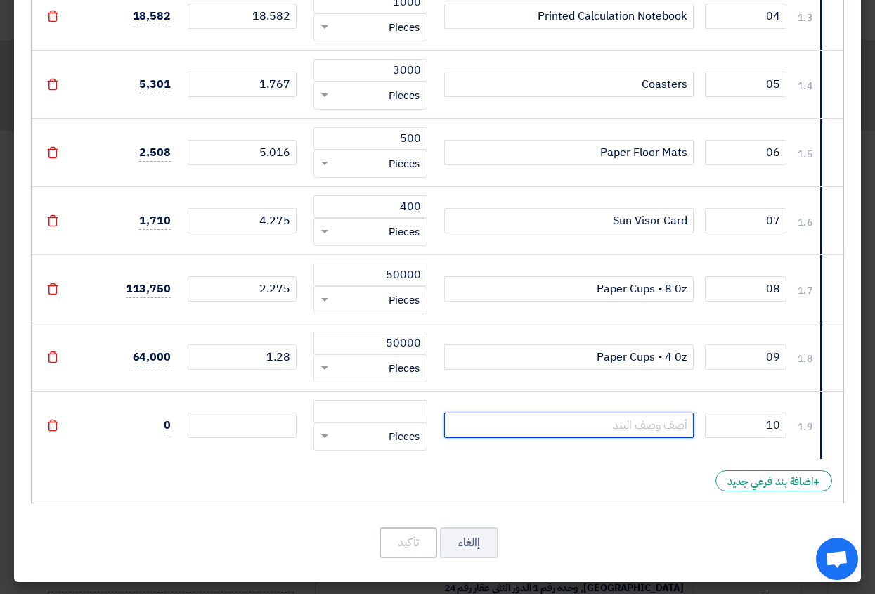
click at [653, 426] on input "text" at bounding box center [569, 425] width 250 height 25
paste input "Danglers"
type input "Danglers"
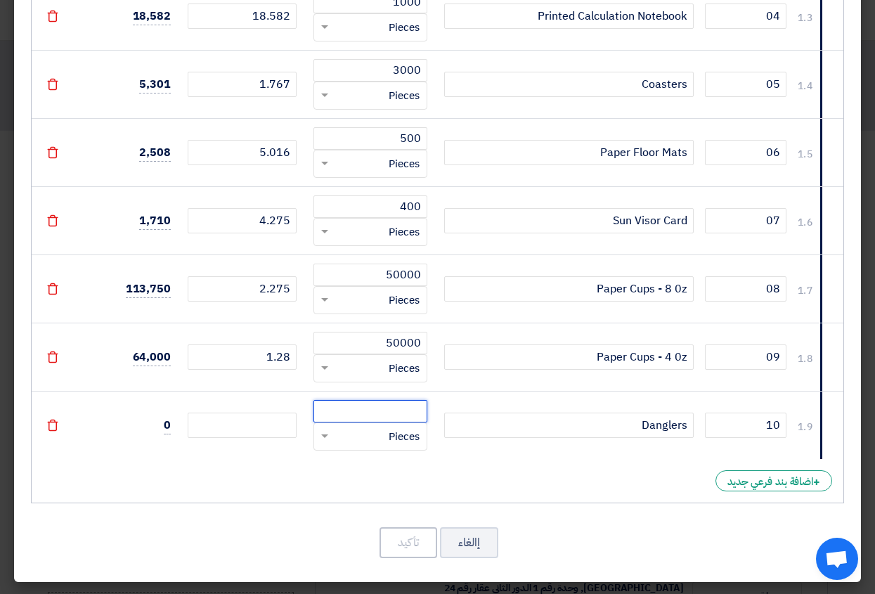
click at [392, 412] on input "number" at bounding box center [370, 411] width 114 height 22
type input "400"
click at [259, 425] on input "number" at bounding box center [242, 425] width 109 height 25
type input "2"
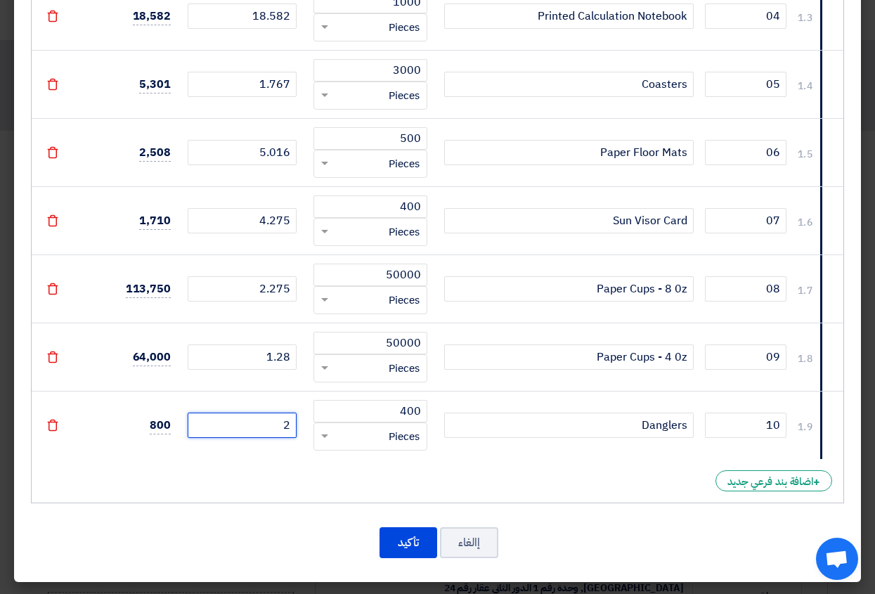
type input "51.269000000000005"
type input "26"
type input "75.269"
type input "26.7"
type input "75.96900000000001"
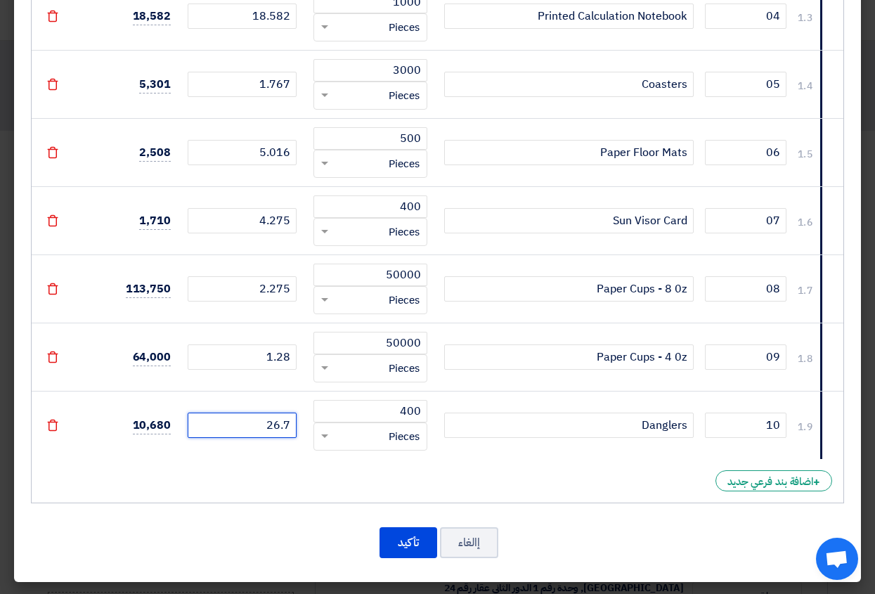
type input "26.79"
type input "76.059"
type input "26.79"
click at [407, 540] on button "تأكيد" at bounding box center [409, 542] width 58 height 31
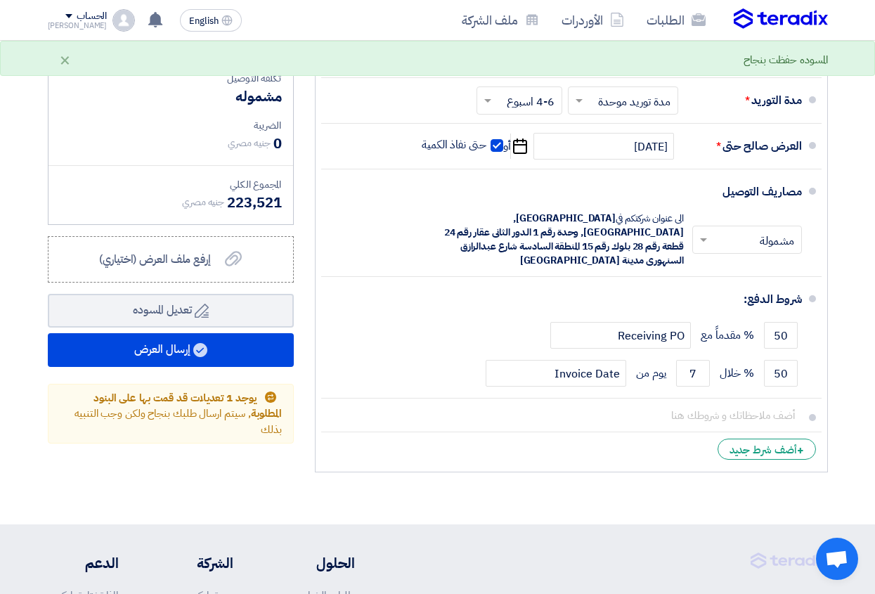
scroll to position [466, 0]
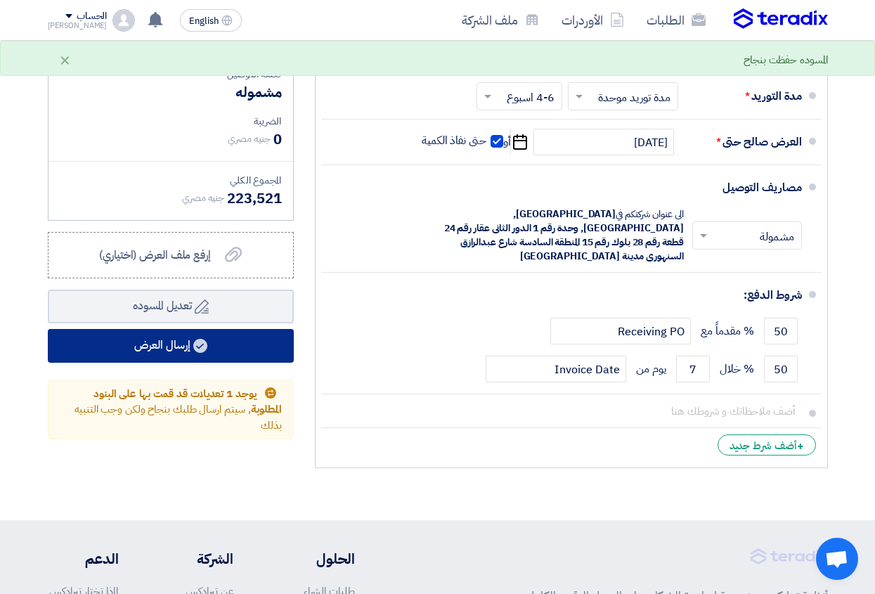
click at [221, 360] on button "إرسال العرض" at bounding box center [171, 346] width 246 height 34
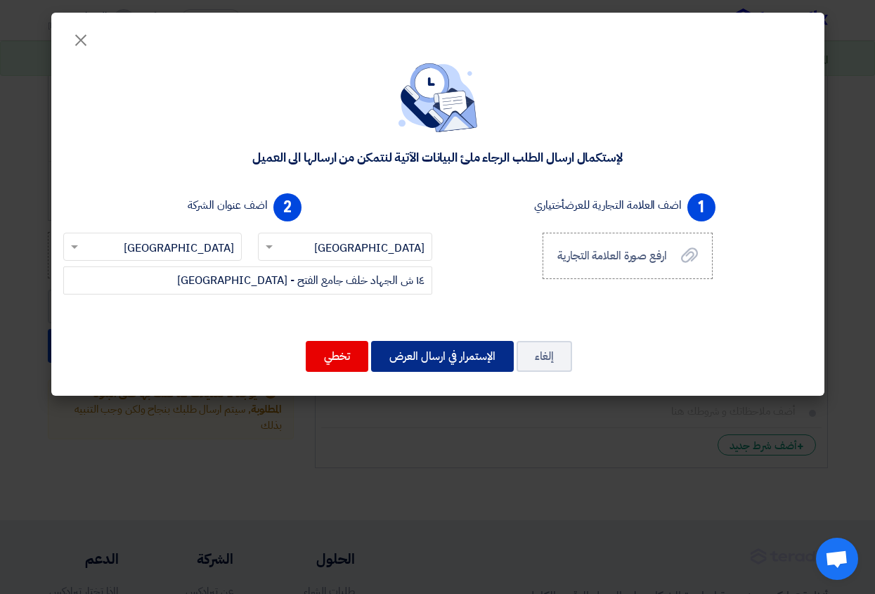
click at [435, 358] on button "الإستمرار في ارسال العرض" at bounding box center [442, 356] width 143 height 31
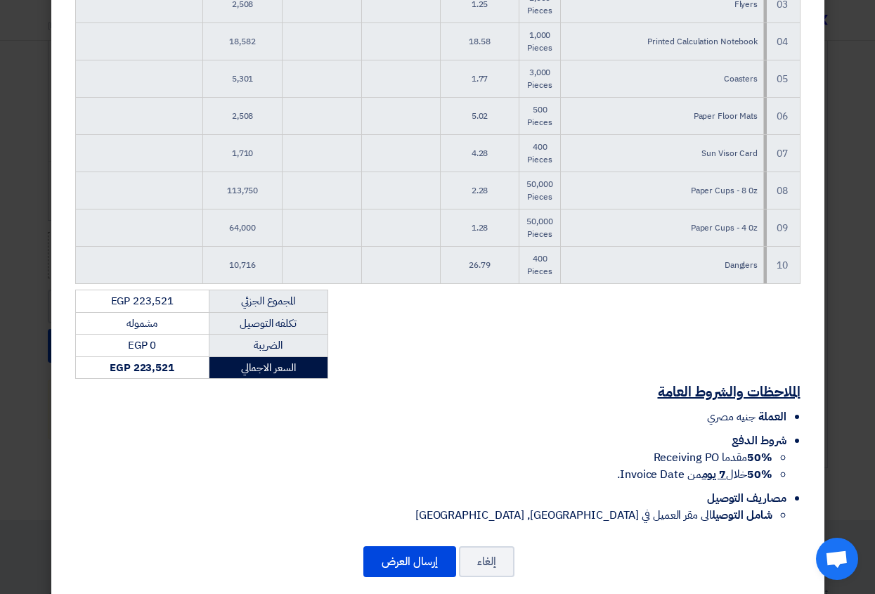
scroll to position [386, 0]
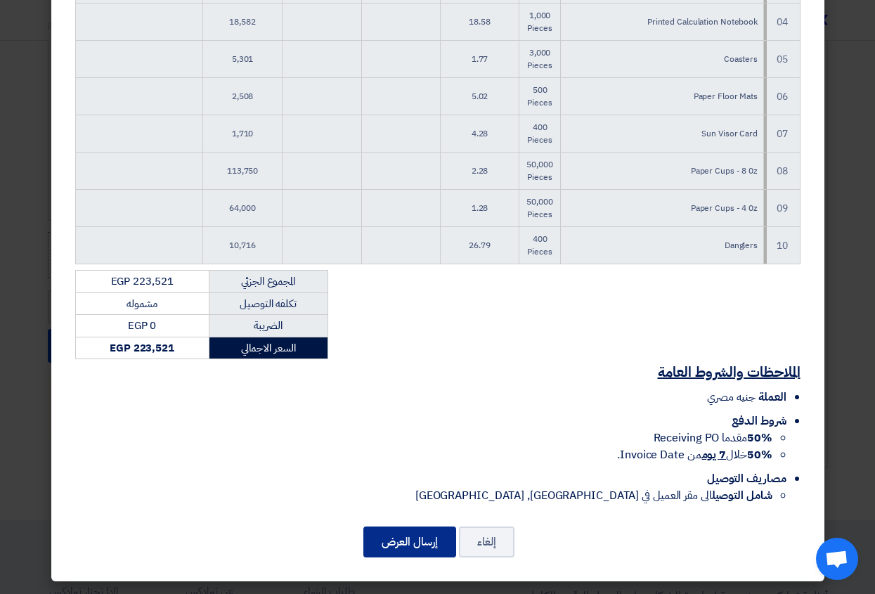
click at [414, 545] on button "إرسال العرض" at bounding box center [409, 541] width 93 height 31
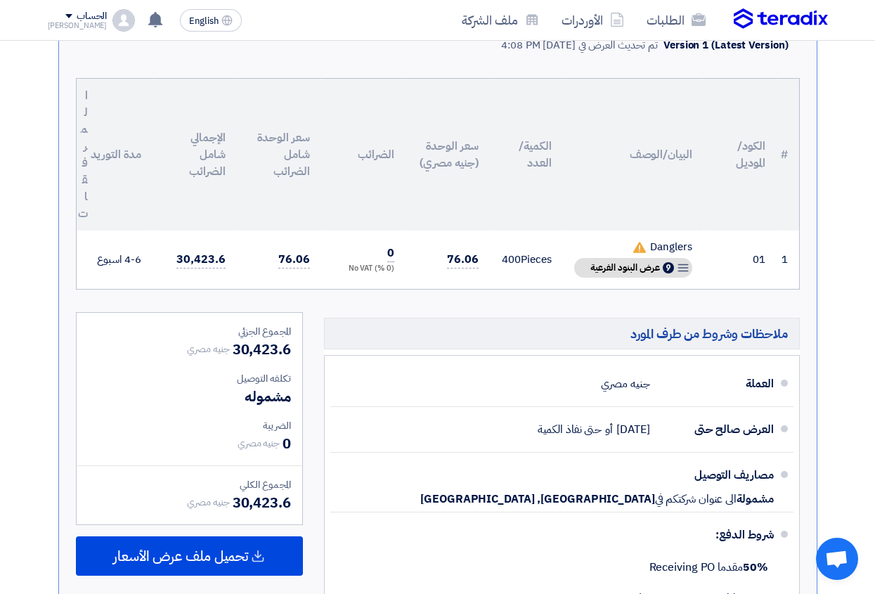
scroll to position [351, 0]
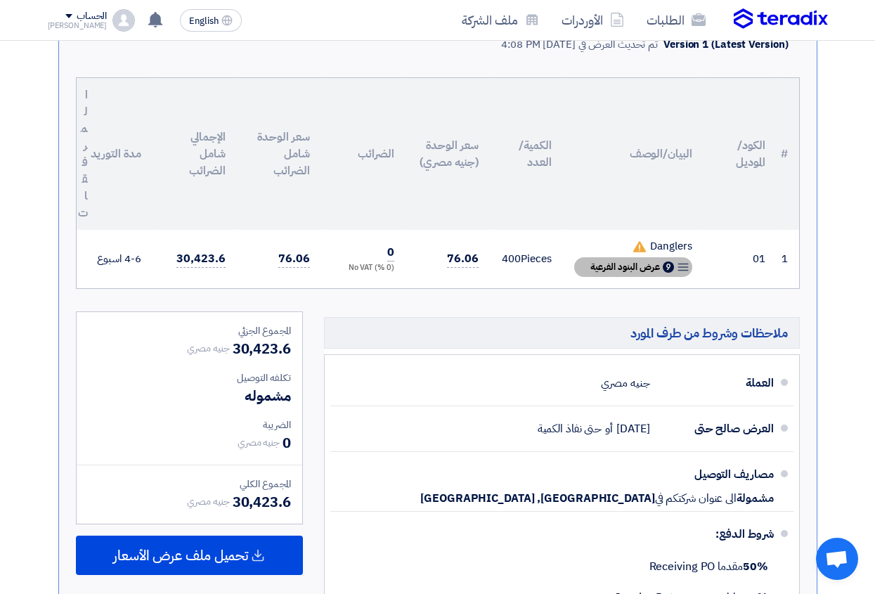
click at [639, 265] on span "عرض البنود الفرعية" at bounding box center [625, 267] width 70 height 10
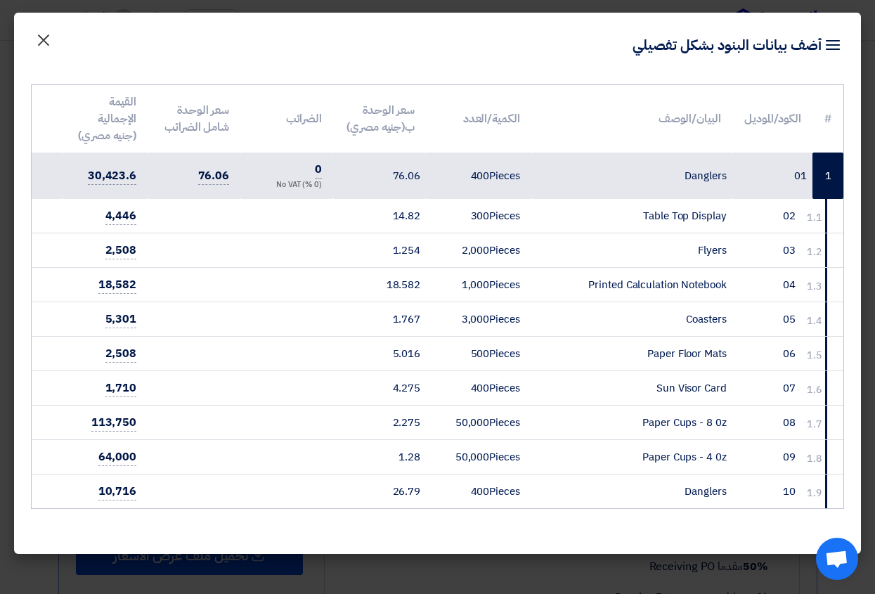
click at [44, 35] on span "×" at bounding box center [43, 39] width 17 height 42
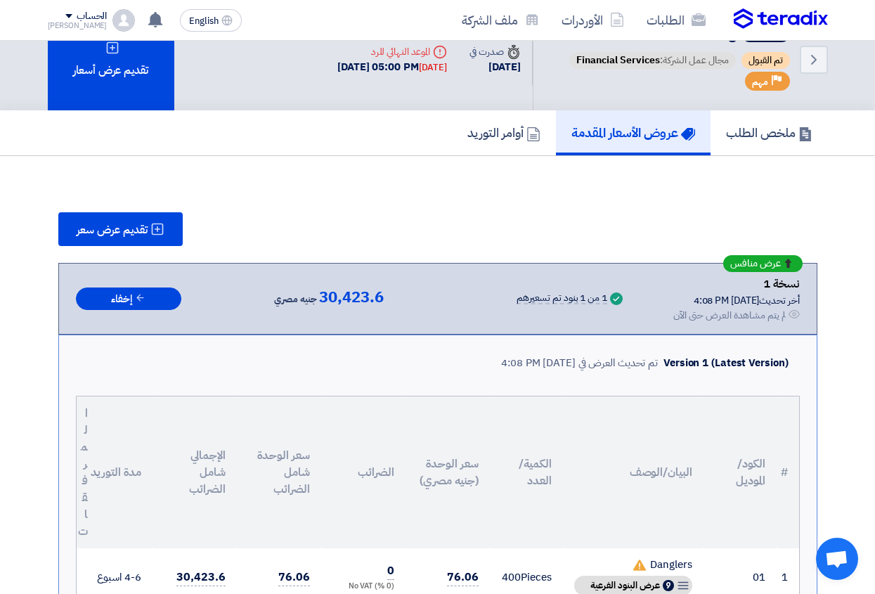
scroll to position [0, 0]
